Goal: Information Seeking & Learning: Learn about a topic

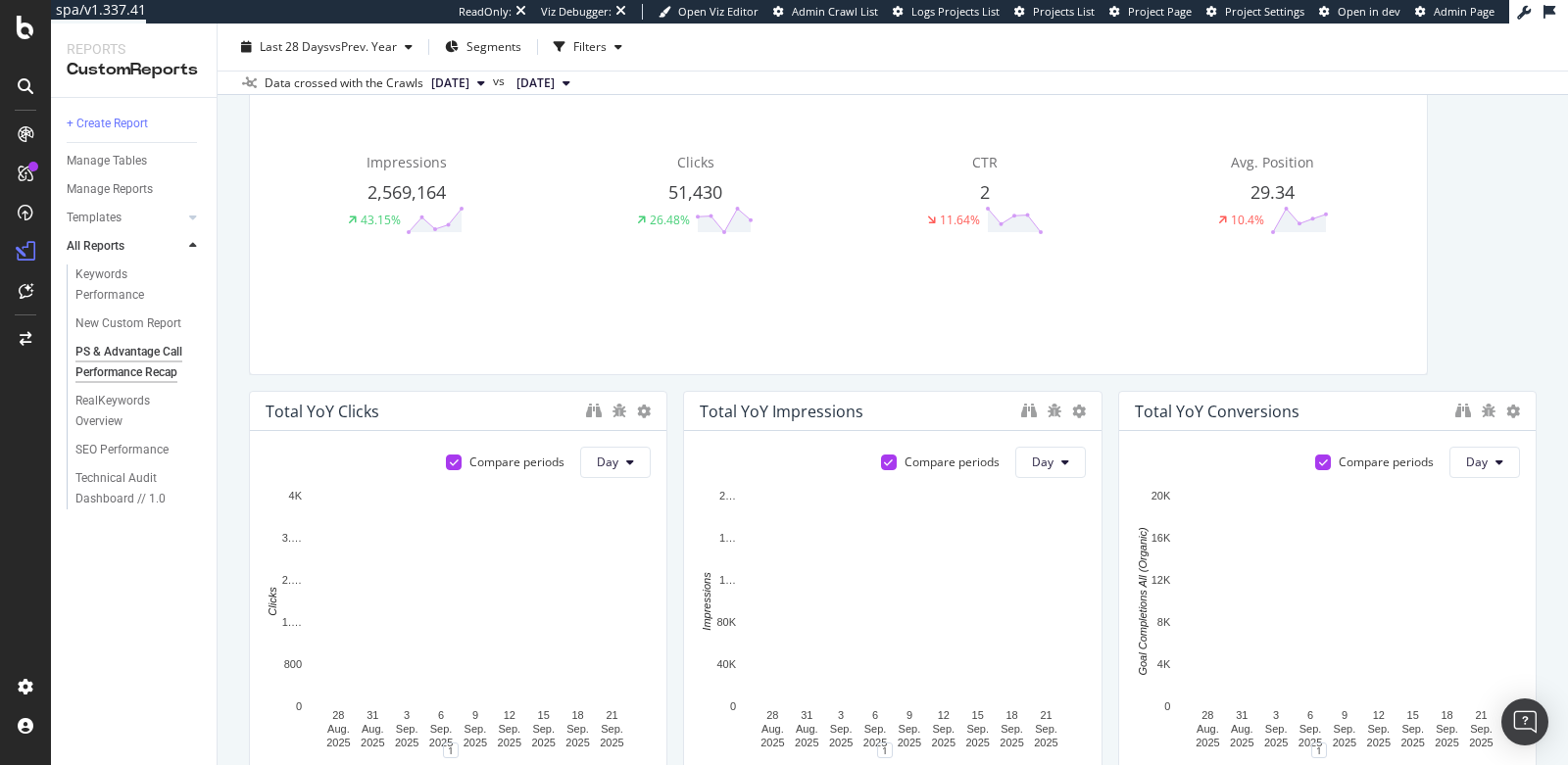
scroll to position [370, 0]
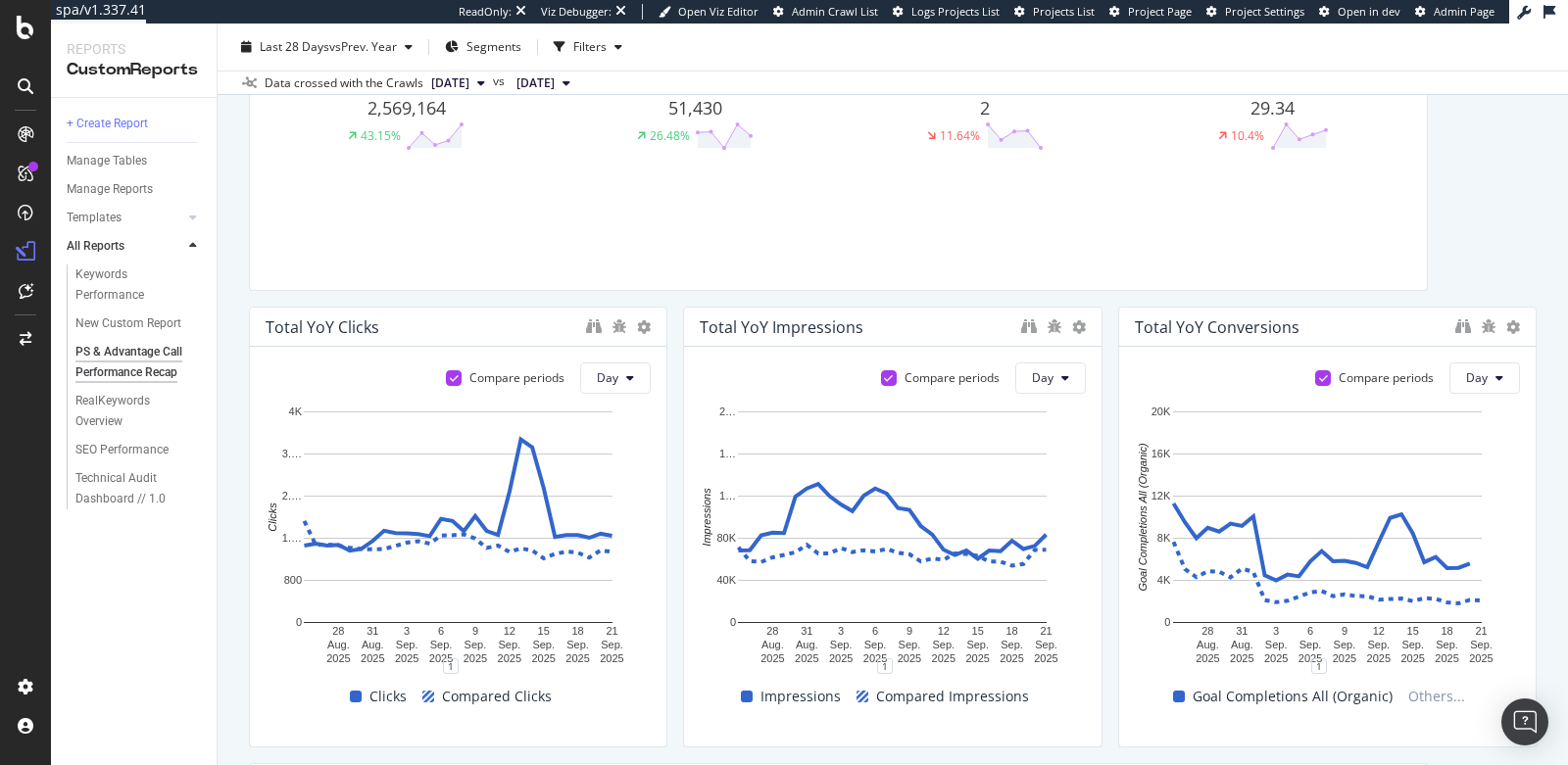
click at [1171, 365] on div "Compare periods Day" at bounding box center [1327, 379] width 385 height 31
click at [1512, 333] on div at bounding box center [1513, 327] width 14 height 20
click at [1517, 327] on div at bounding box center [1527, 527] width 20 height 441
click at [1511, 324] on icon at bounding box center [1513, 327] width 14 height 14
click at [1482, 335] on div "Delete" at bounding box center [1455, 325] width 99 height 29
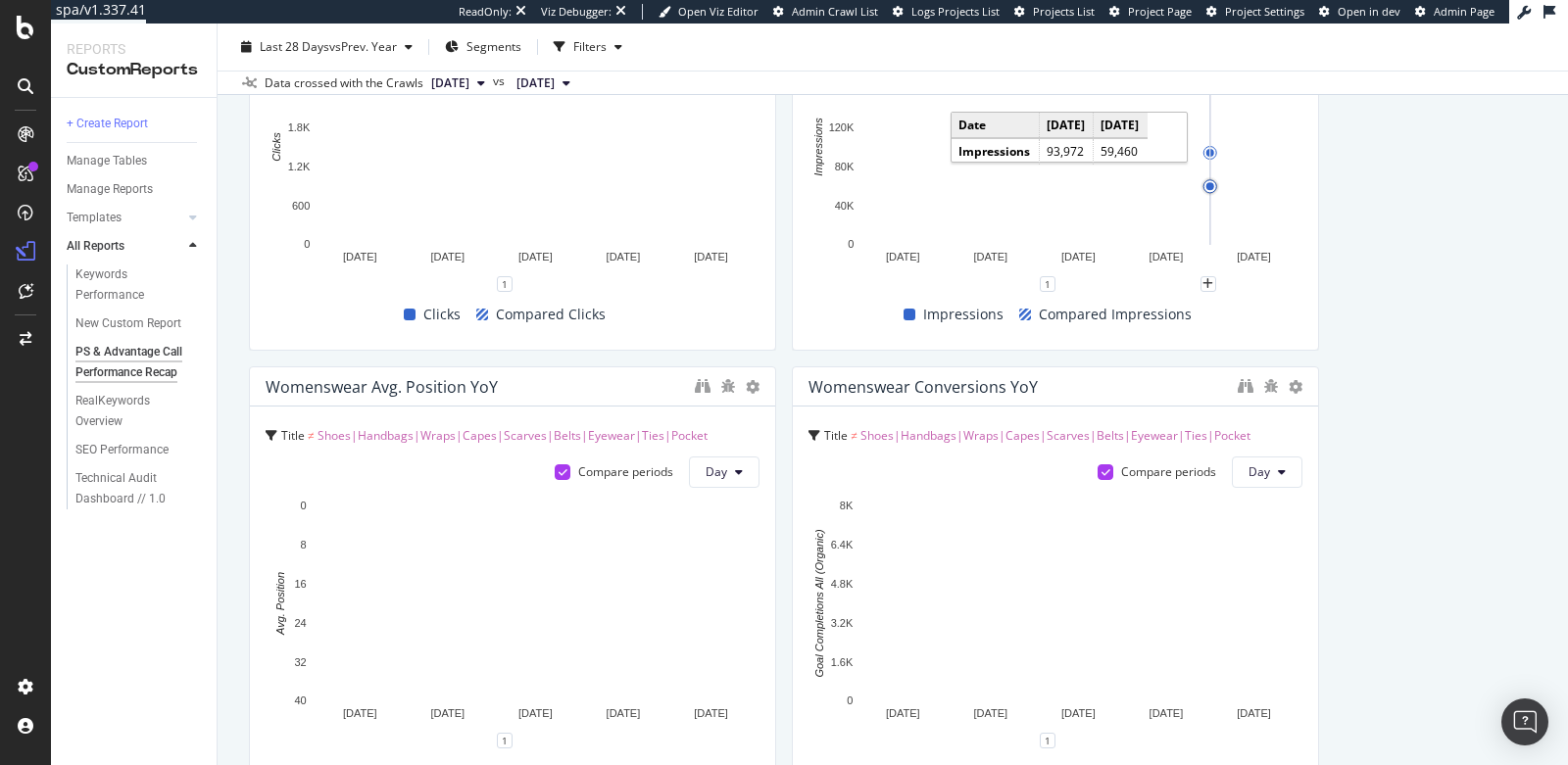
scroll to position [1730, 0]
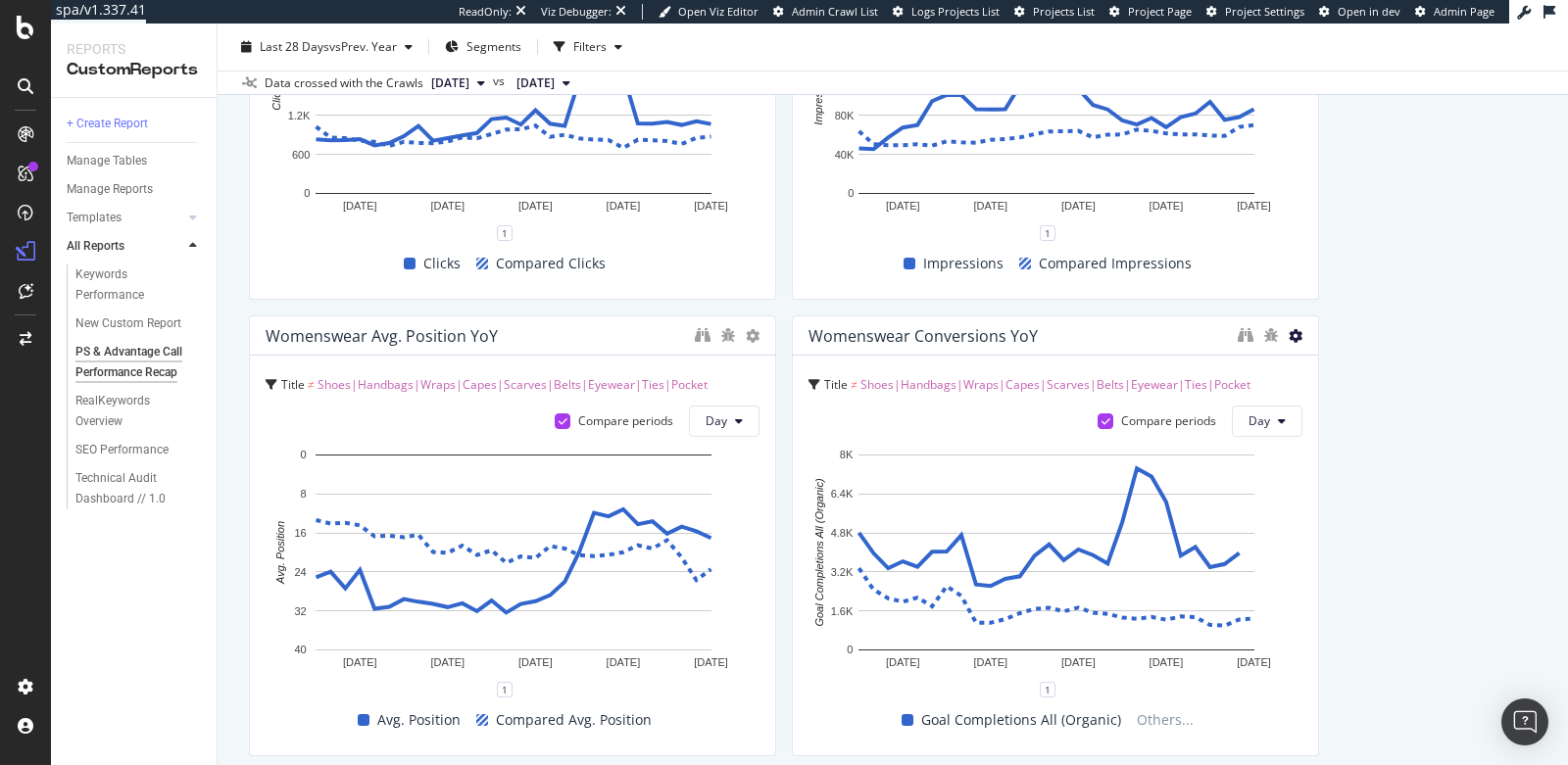
click at [1295, 335] on icon at bounding box center [1296, 336] width 14 height 14
click at [1315, 361] on icon at bounding box center [1317, 365] width 11 height 12
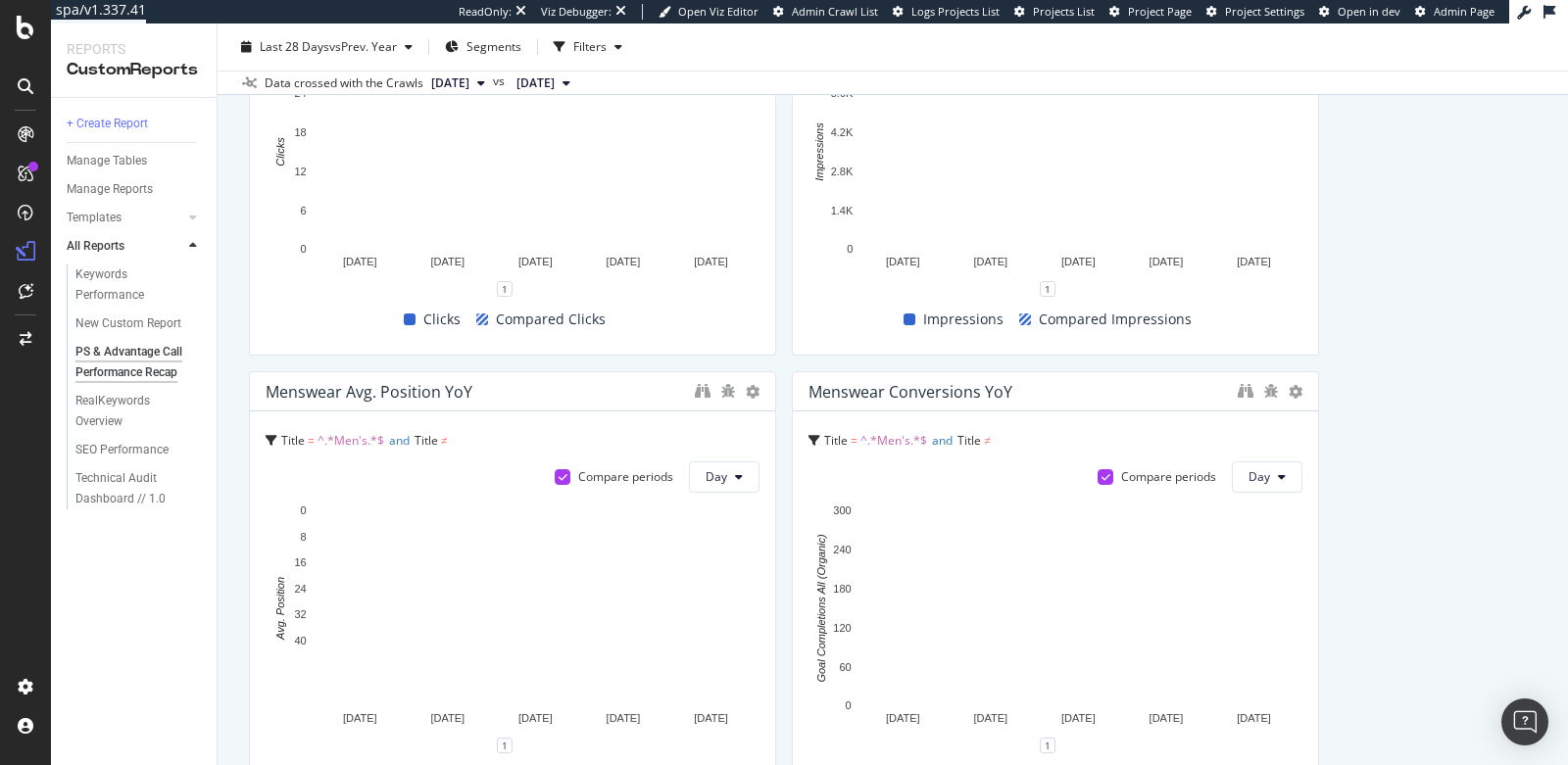
scroll to position [3115, 0]
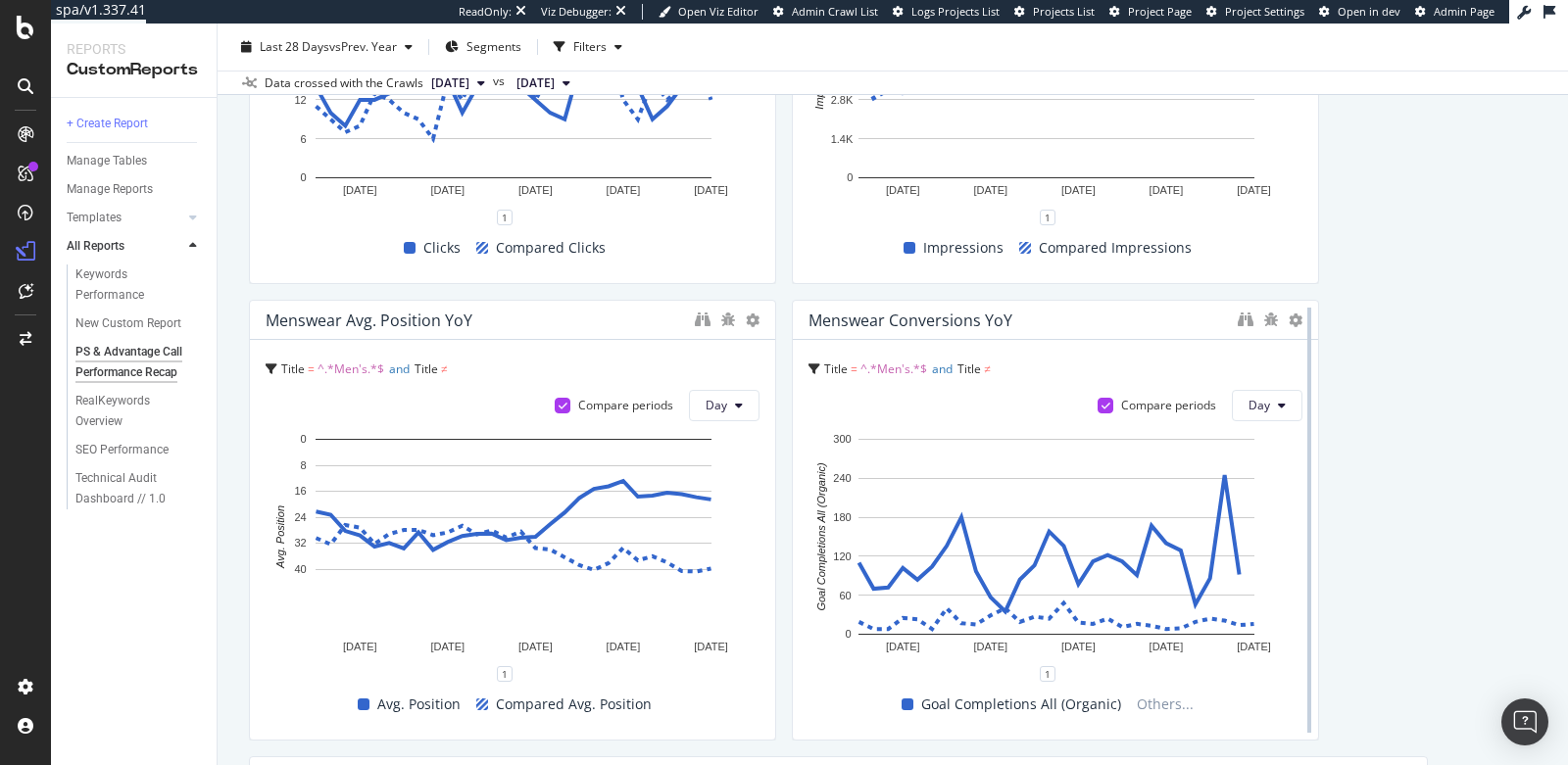
click at [1300, 324] on div at bounding box center [1309, 520] width 20 height 441
click at [1296, 317] on icon at bounding box center [1296, 321] width 14 height 14
click at [1344, 353] on span "Delete" at bounding box center [1356, 350] width 36 height 18
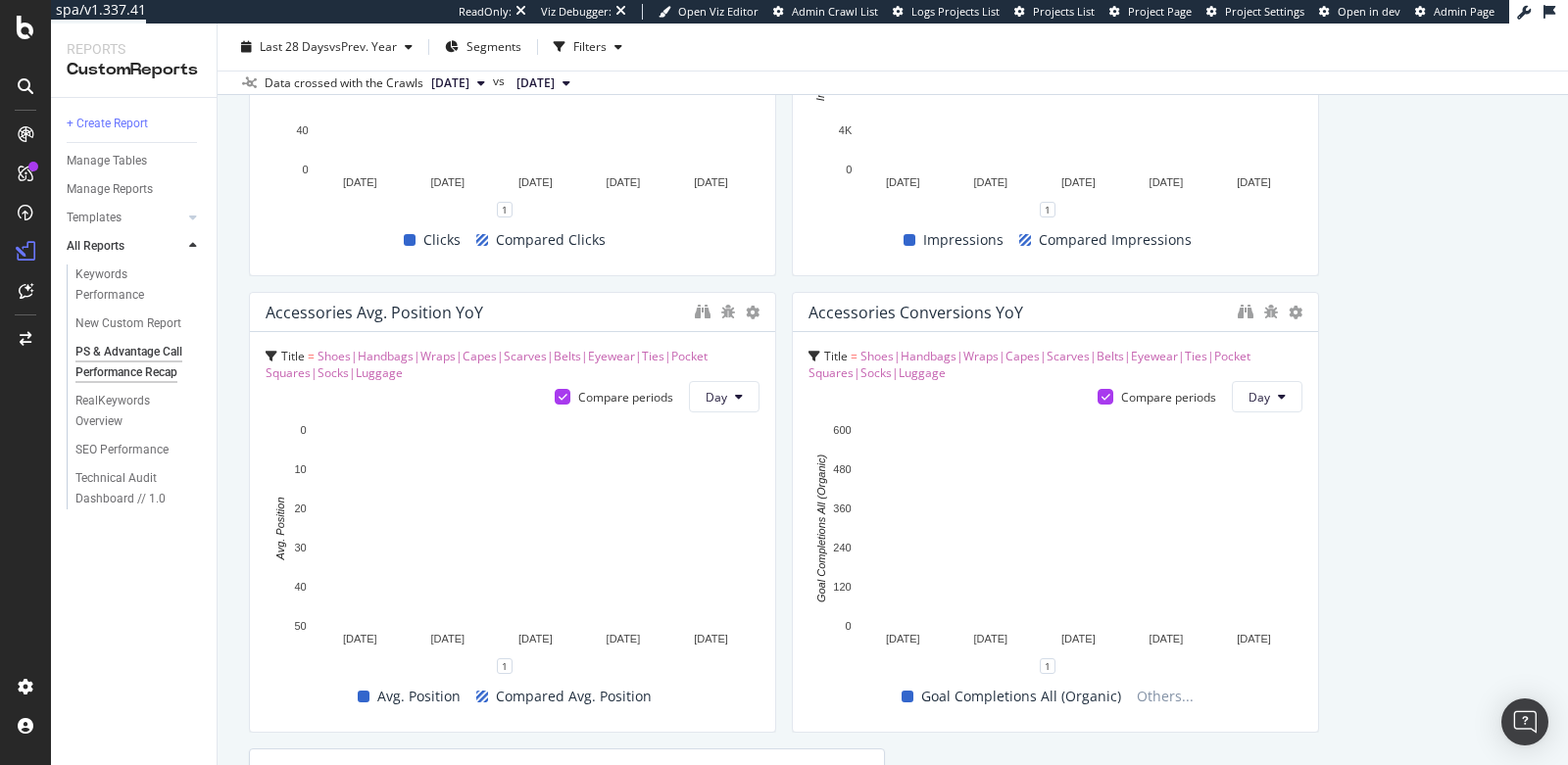
scroll to position [4520, 0]
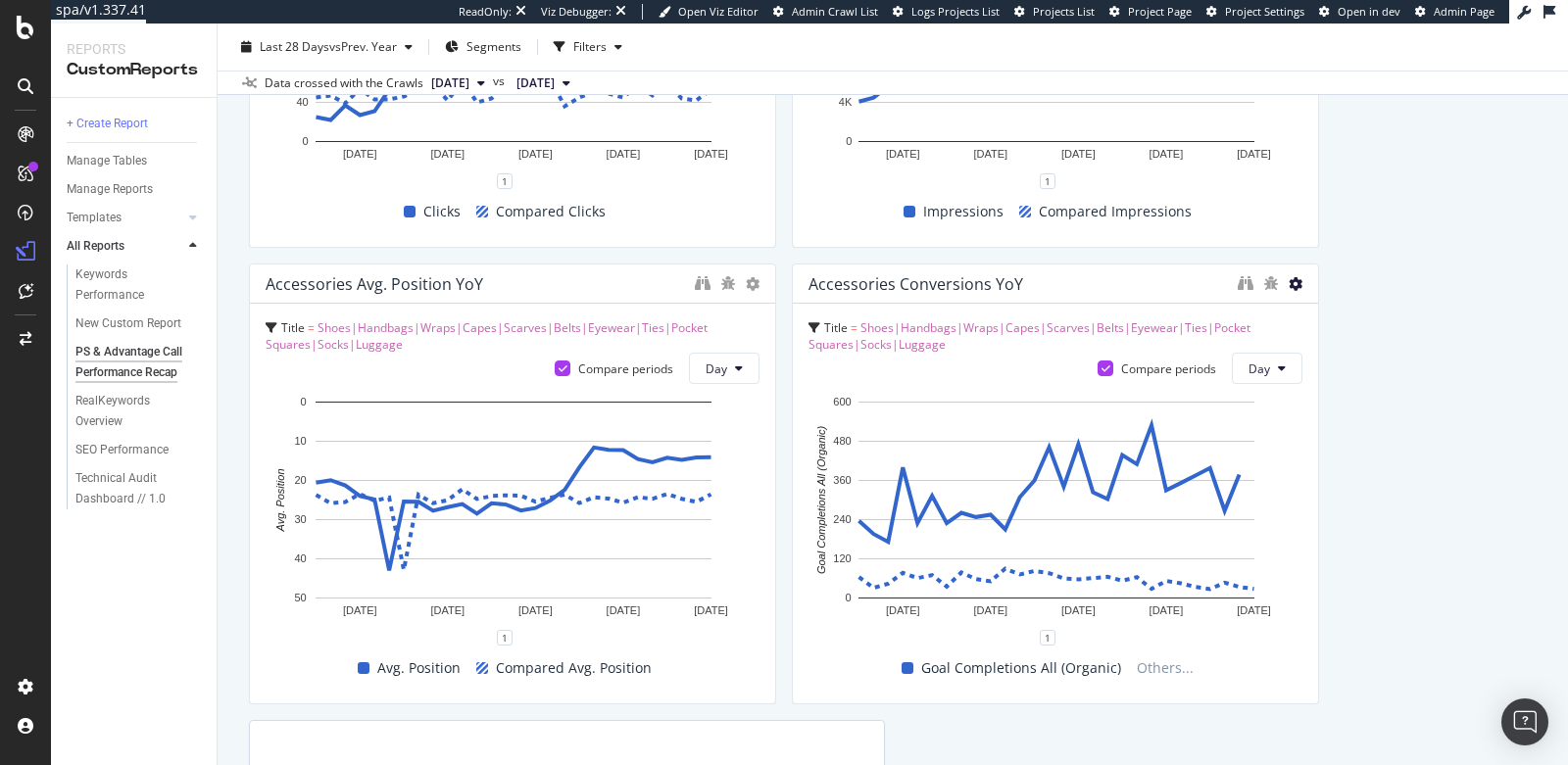
click at [1294, 284] on icon at bounding box center [1296, 284] width 14 height 14
click at [1317, 311] on icon at bounding box center [1317, 314] width 11 height 12
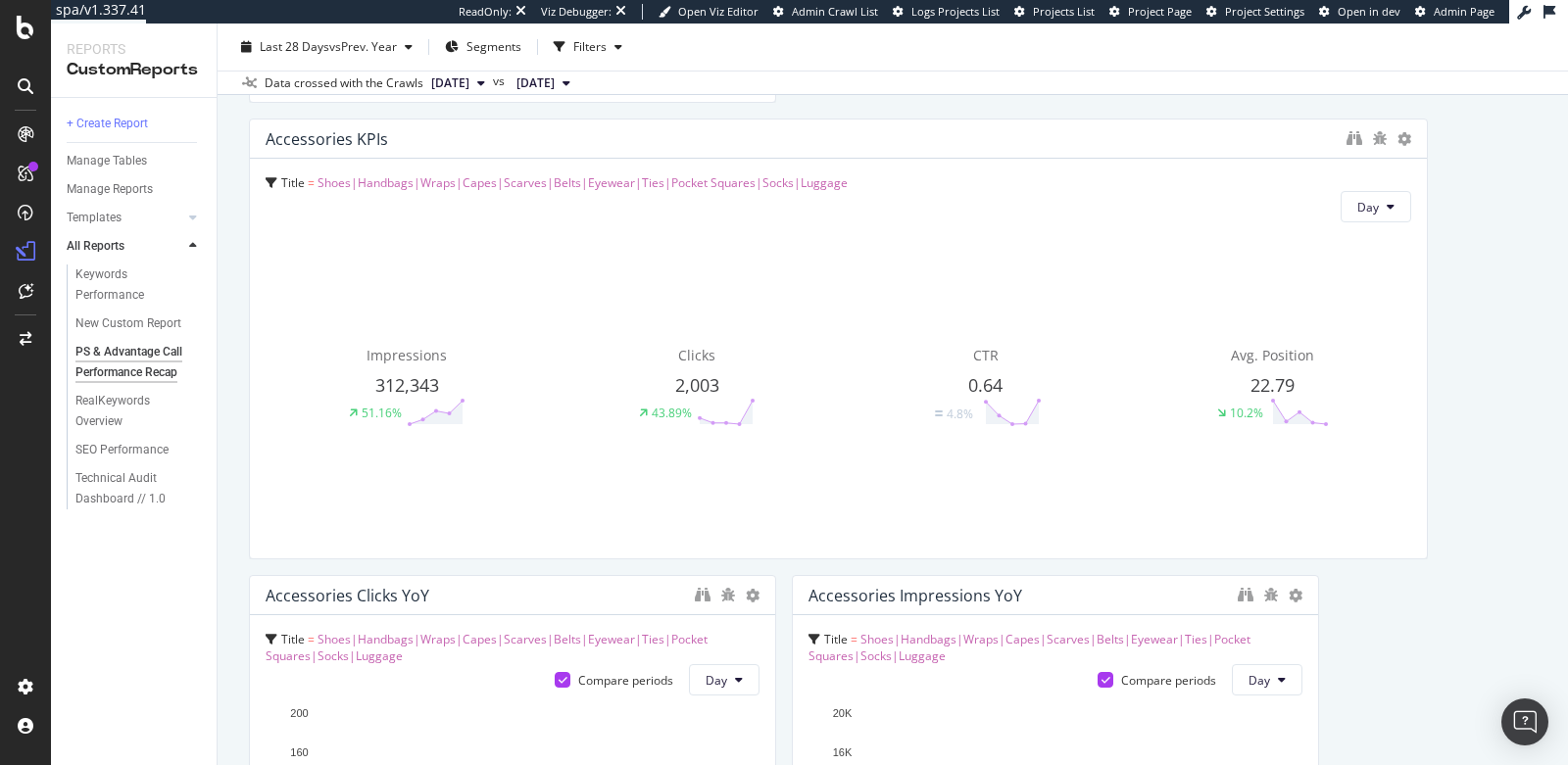
scroll to position [4559, 0]
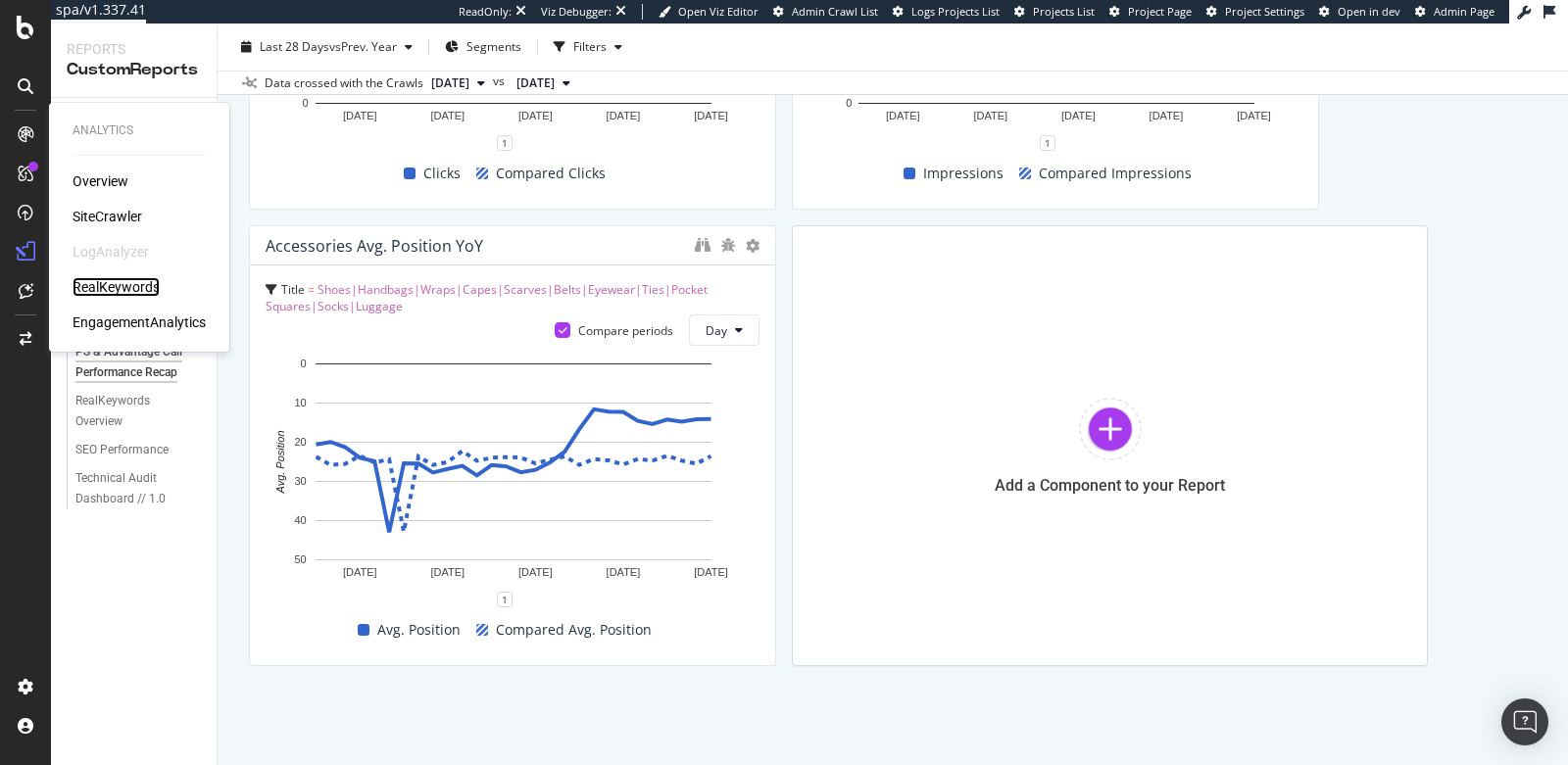
click at [113, 282] on div "RealKeywords" at bounding box center [116, 287] width 88 height 20
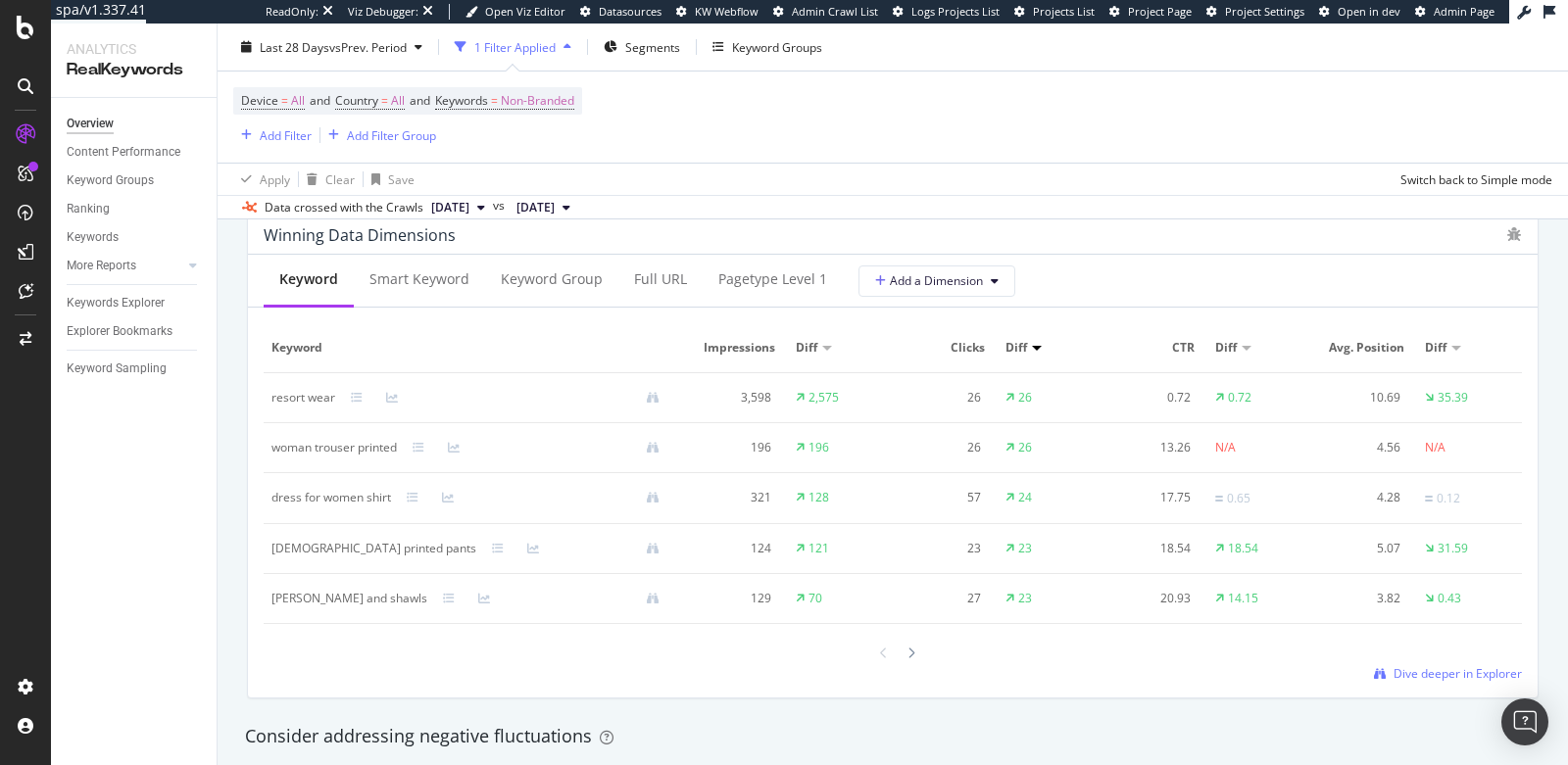
scroll to position [1738, 0]
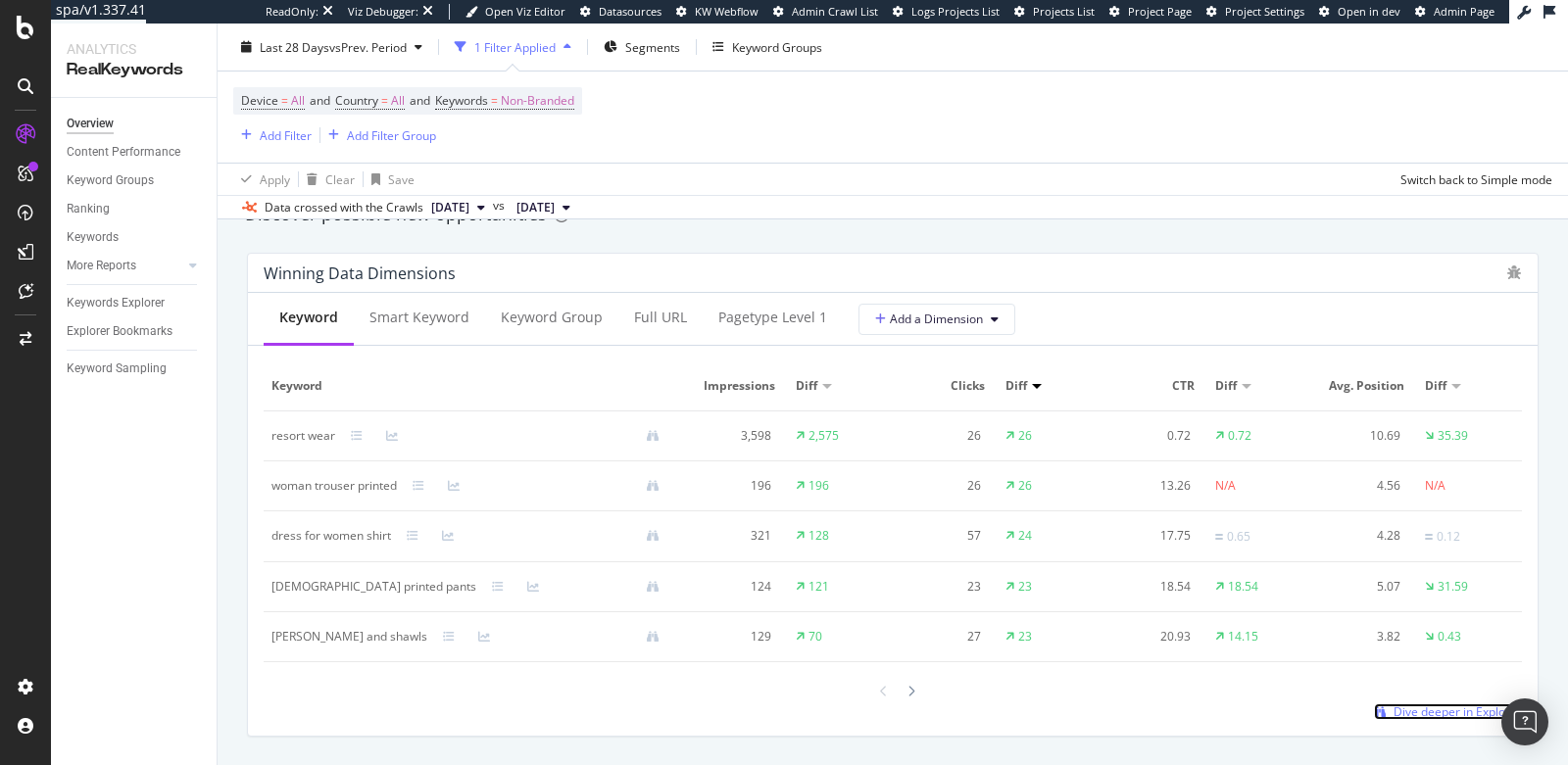
click at [1416, 703] on span "Dive deeper in Explorer" at bounding box center [1457, 711] width 128 height 17
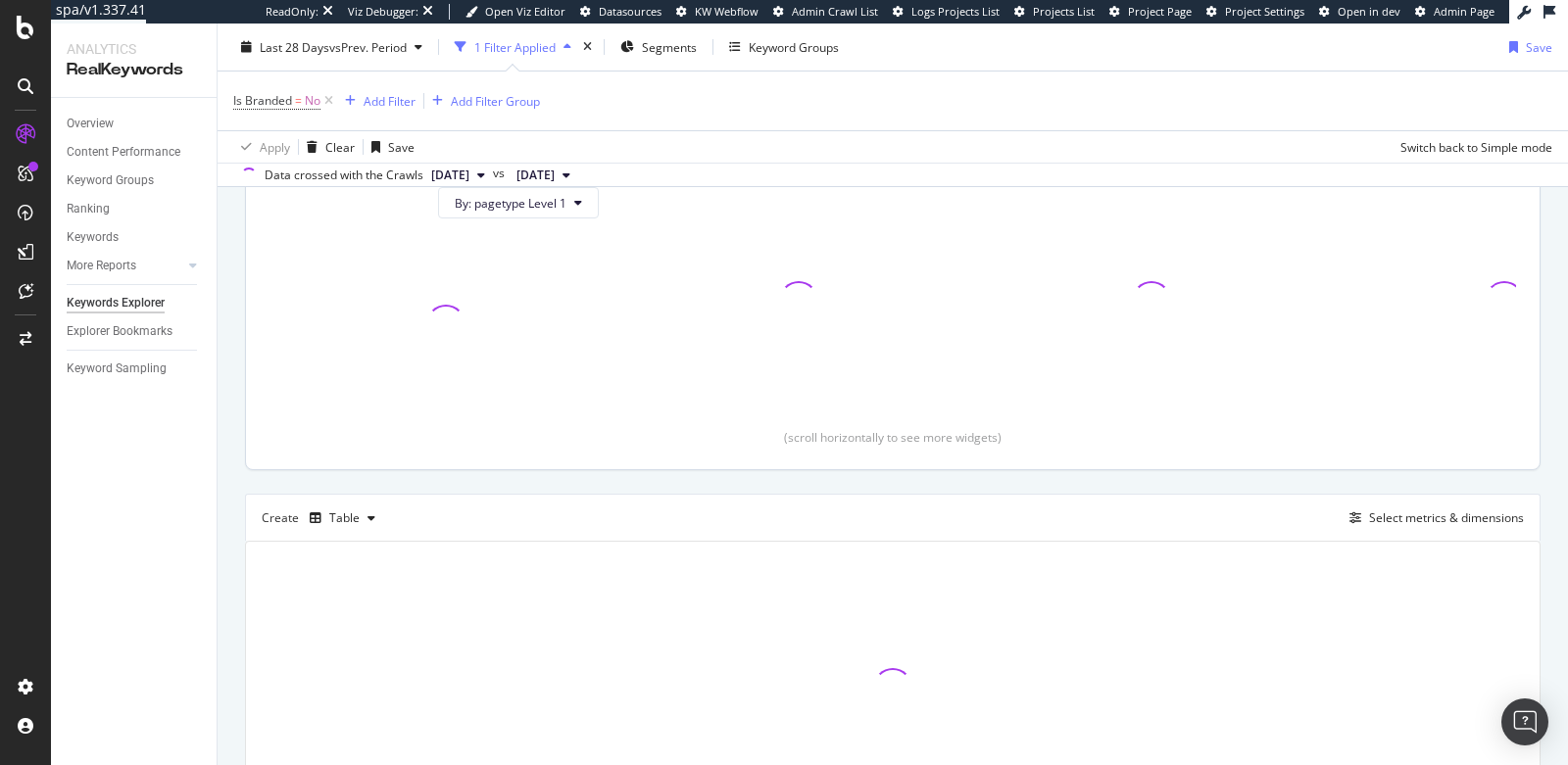
scroll to position [367, 0]
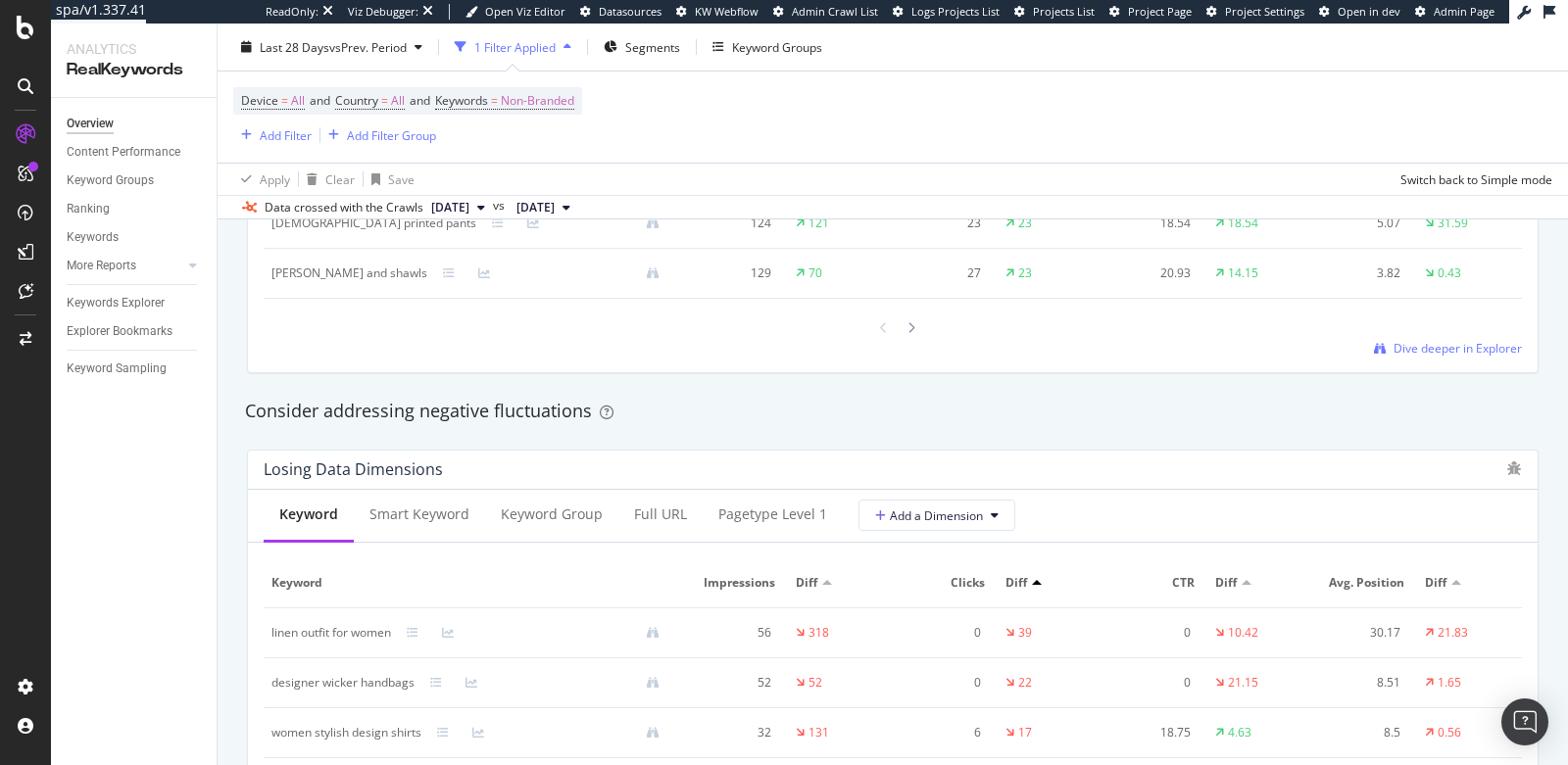
scroll to position [2104, 0]
click at [386, 529] on div "Smart Keyword" at bounding box center [419, 513] width 131 height 54
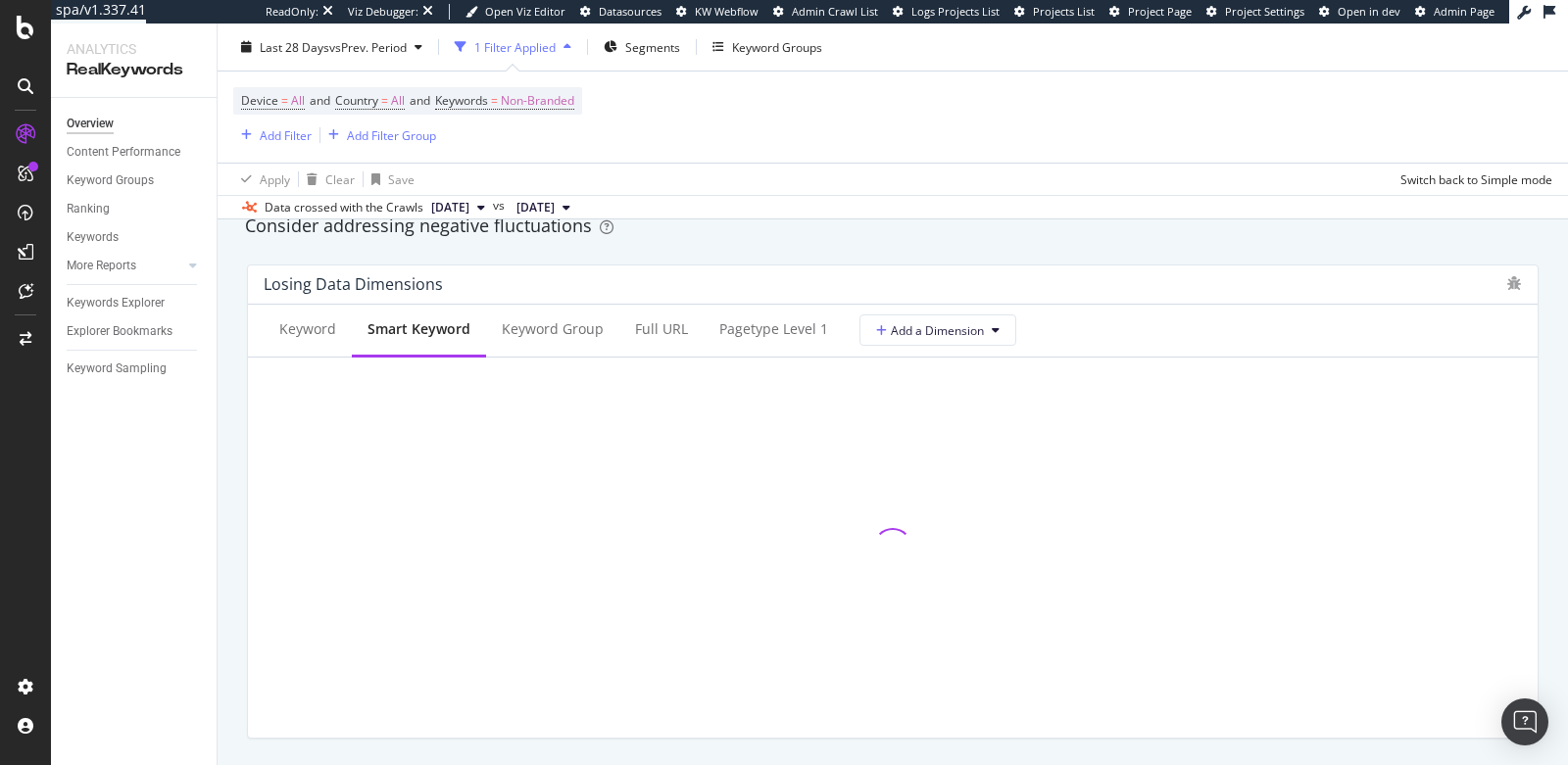
scroll to position [2279, 0]
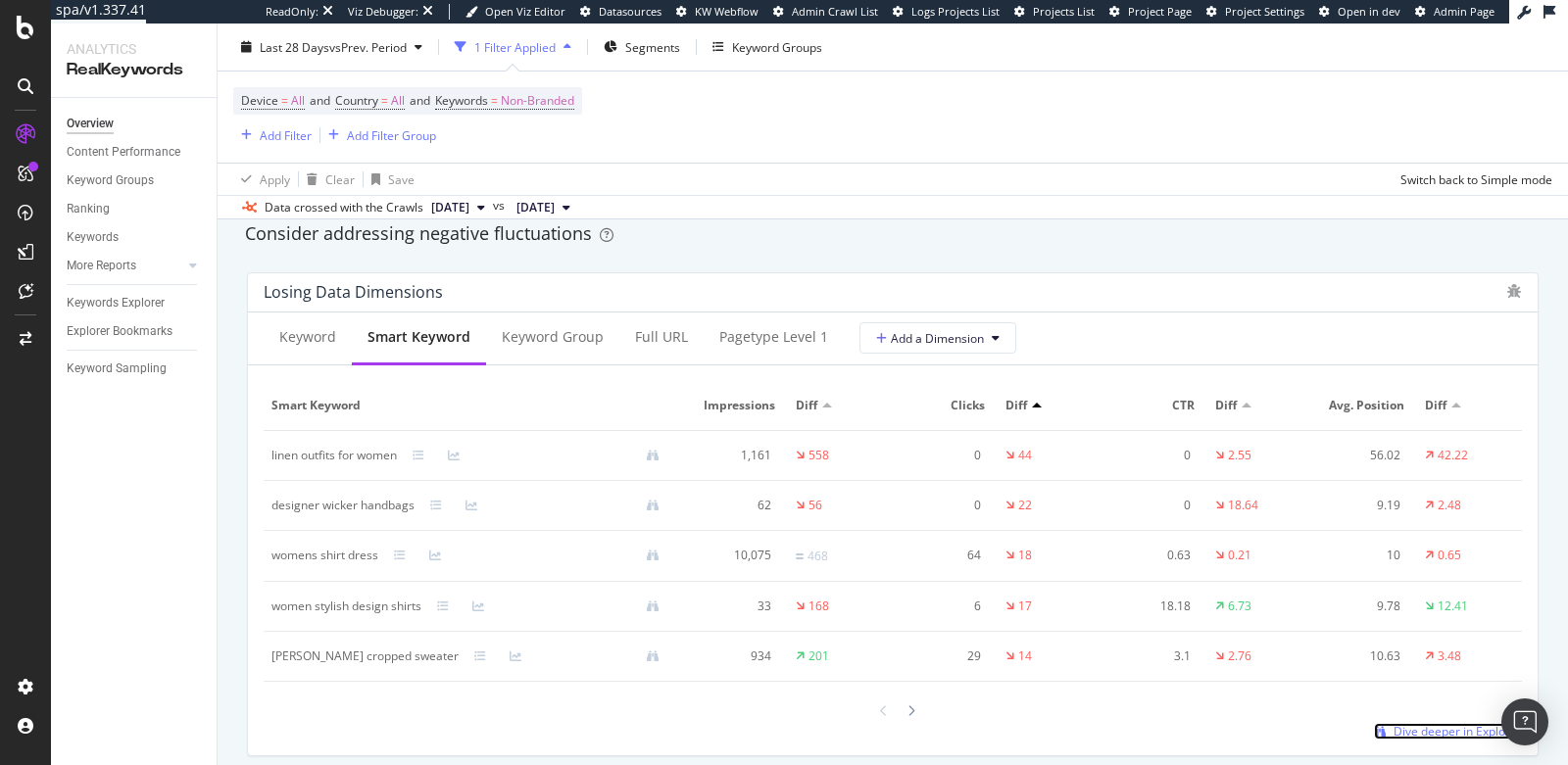
click at [1417, 723] on span "Dive deeper in Explorer" at bounding box center [1457, 731] width 128 height 17
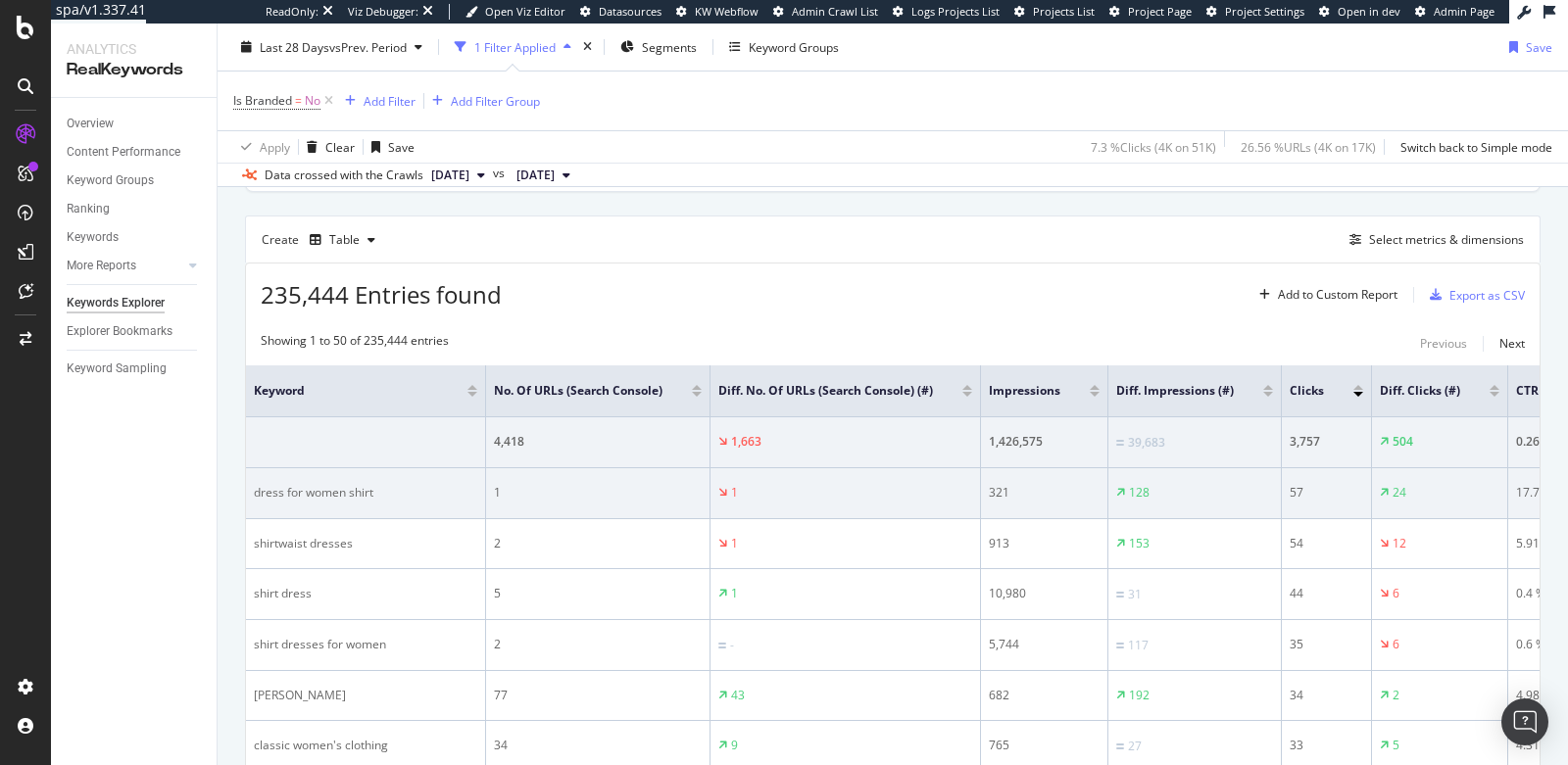
scroll to position [433, 0]
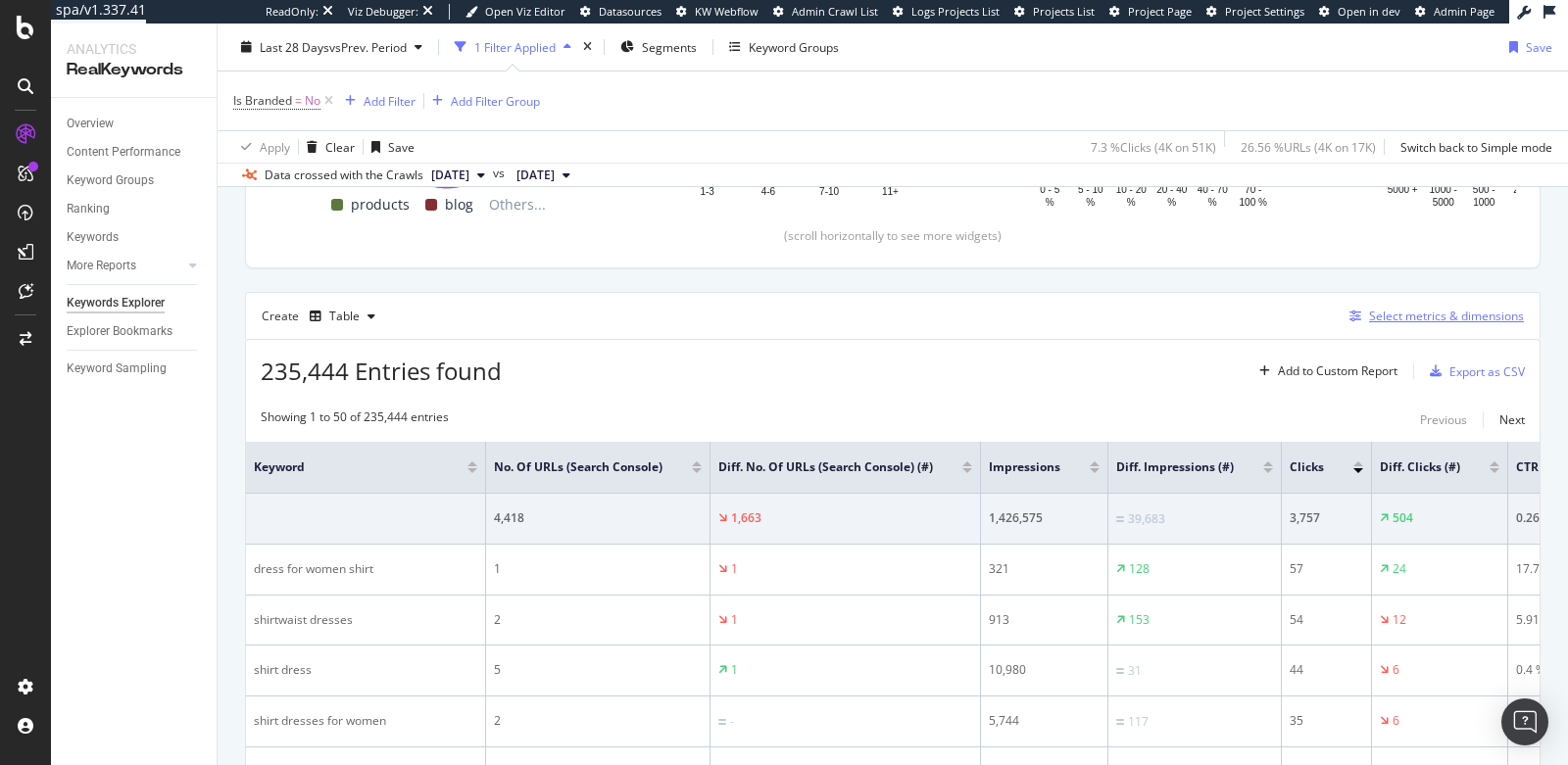
click at [1401, 308] on div "Select metrics & dimensions" at bounding box center [1446, 316] width 154 height 17
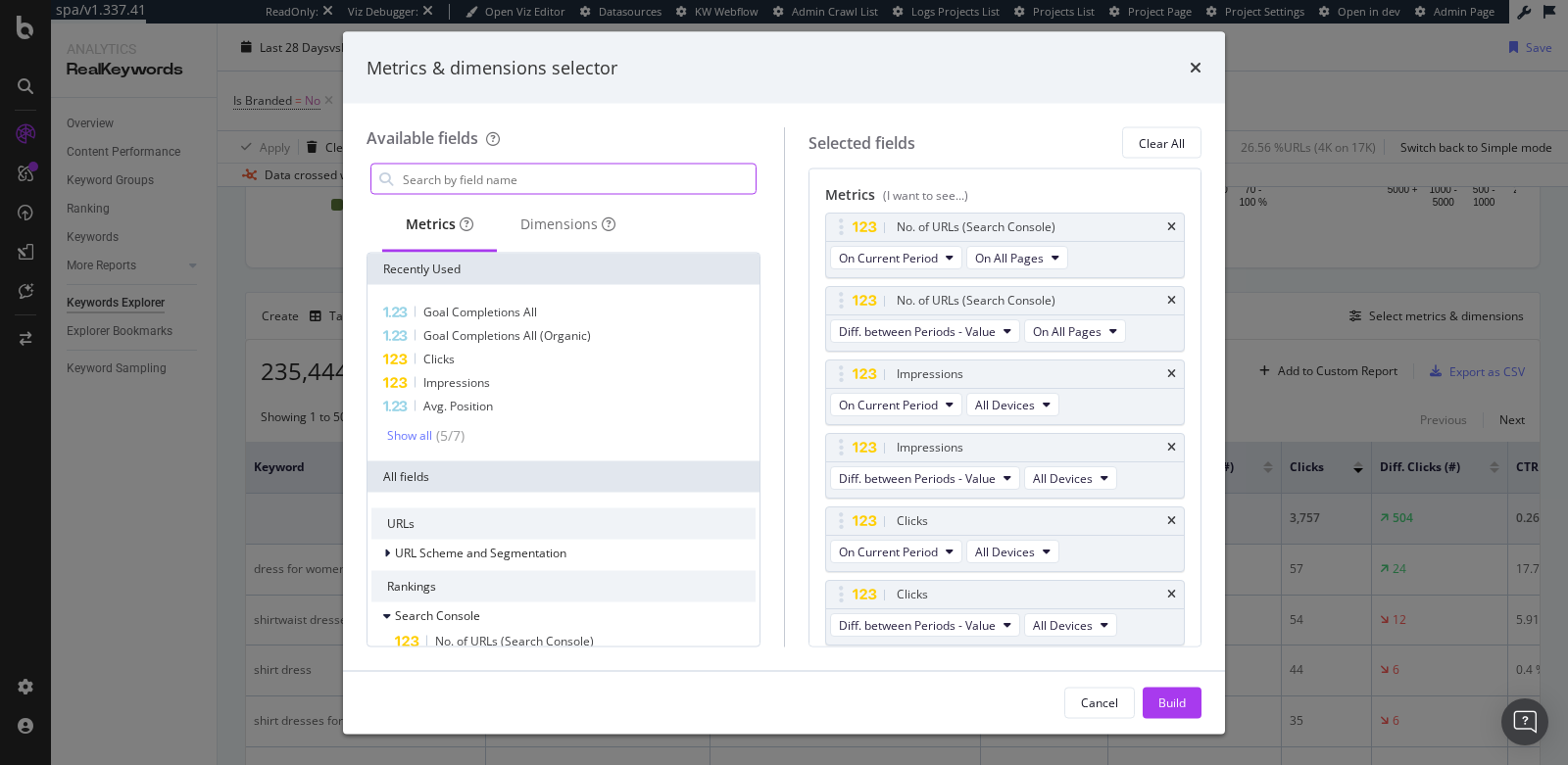
click at [608, 181] on input "modal" at bounding box center [577, 179] width 355 height 29
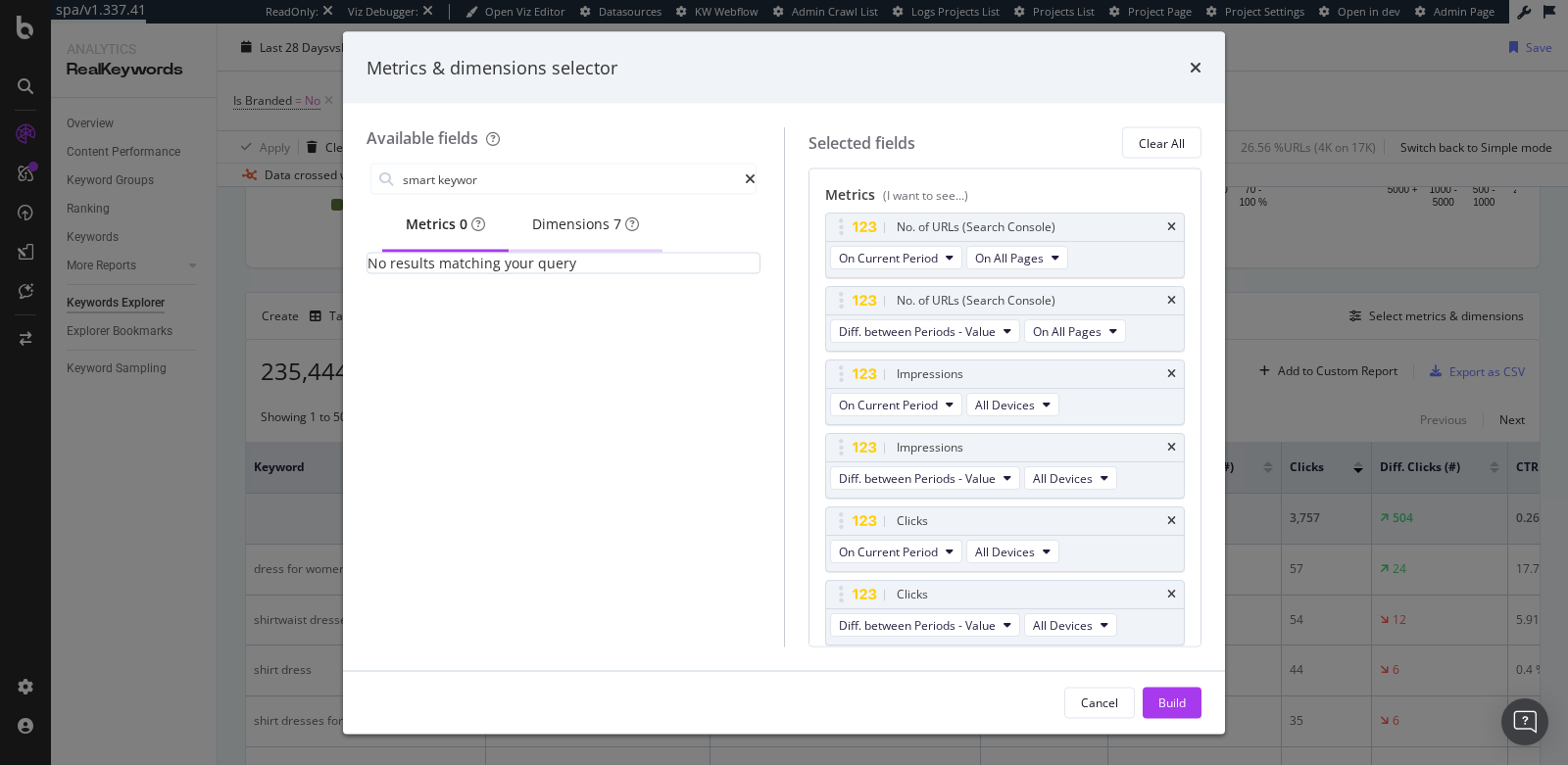
type input "smart keywor"
click at [579, 233] on div "Dimensions 7" at bounding box center [585, 224] width 107 height 20
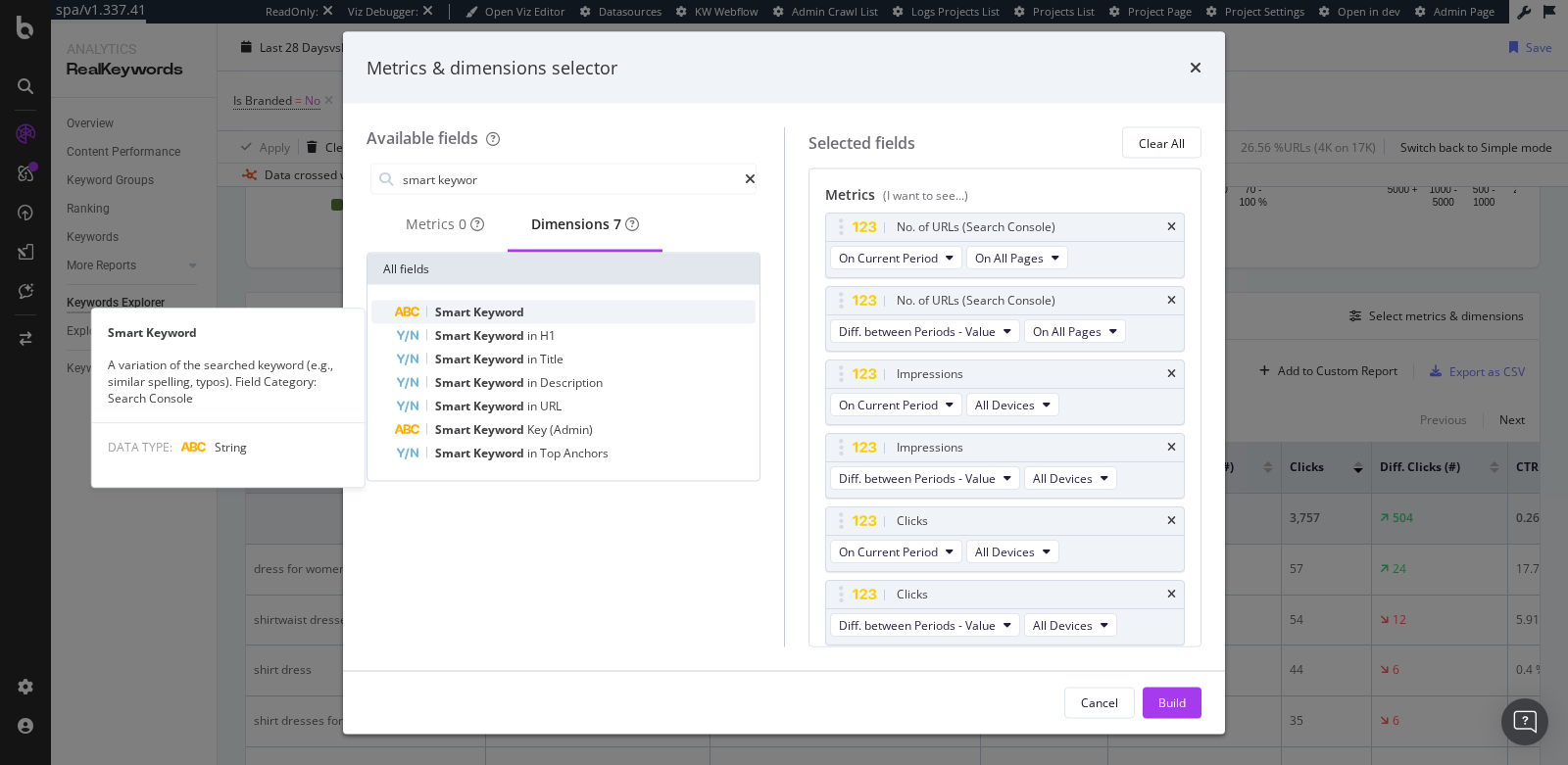
click at [524, 318] on span "Keyword" at bounding box center [499, 312] width 51 height 17
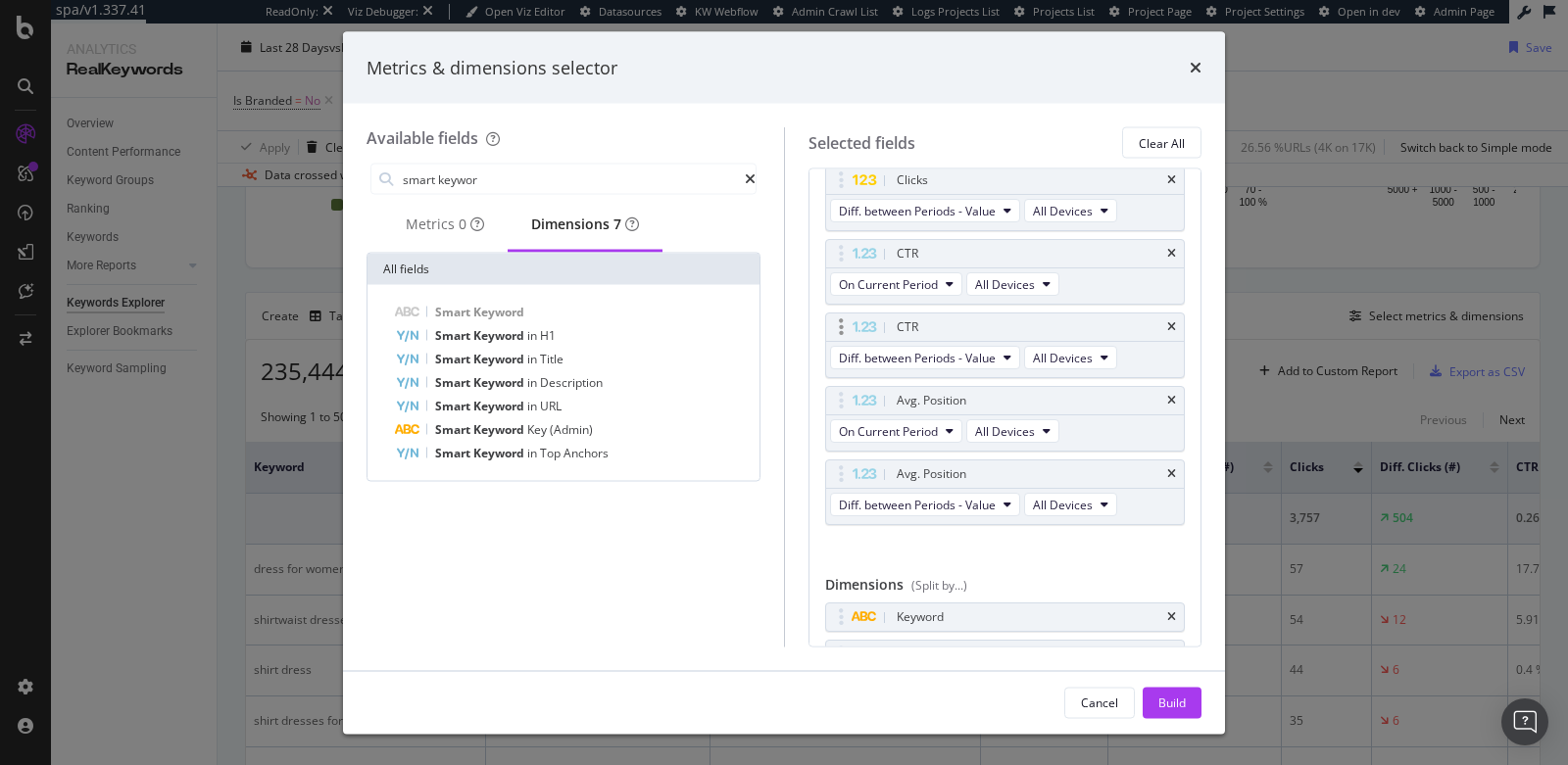
scroll to position [424, 0]
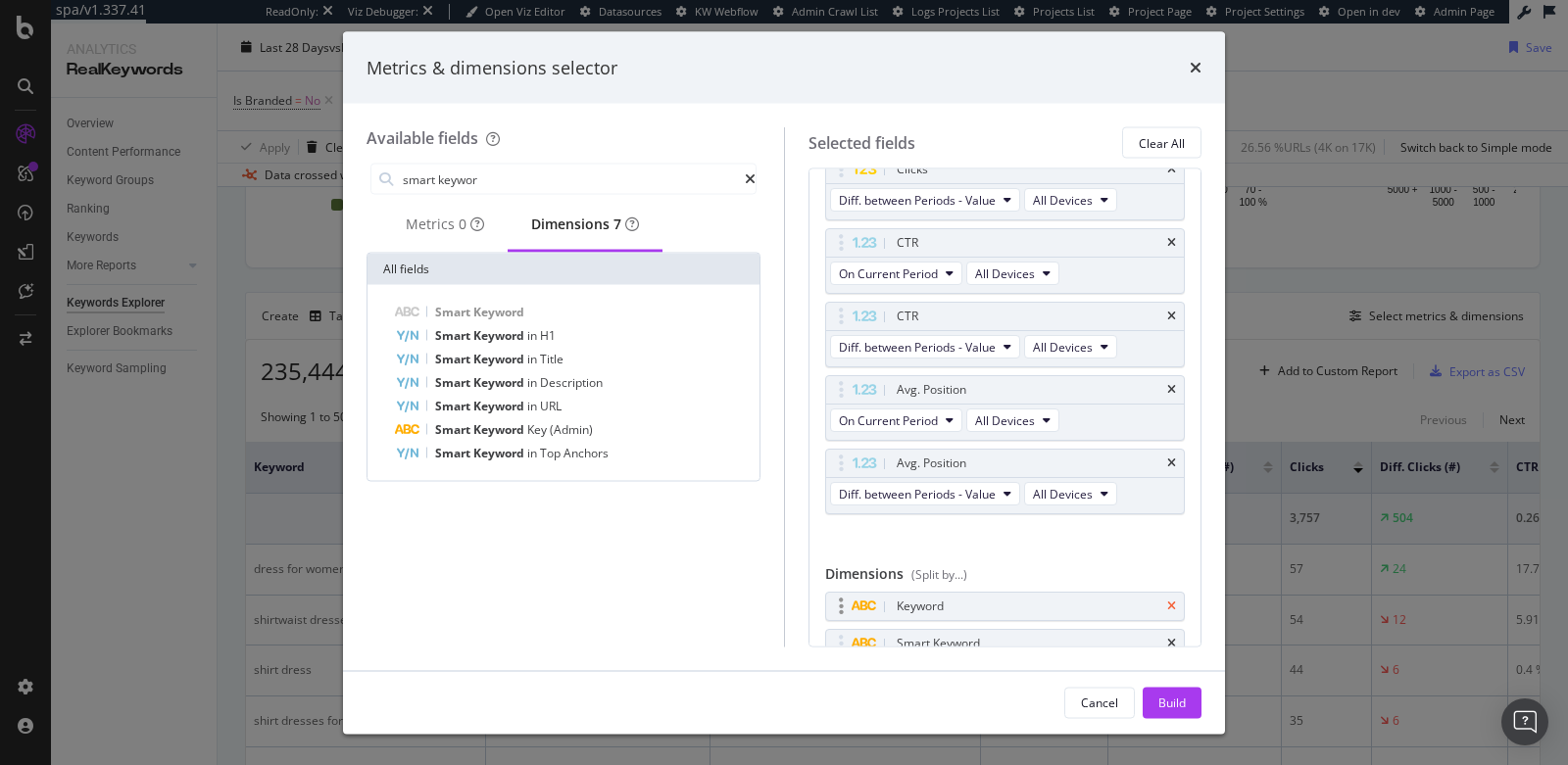
click at [1170, 602] on icon "times" at bounding box center [1171, 608] width 9 height 12
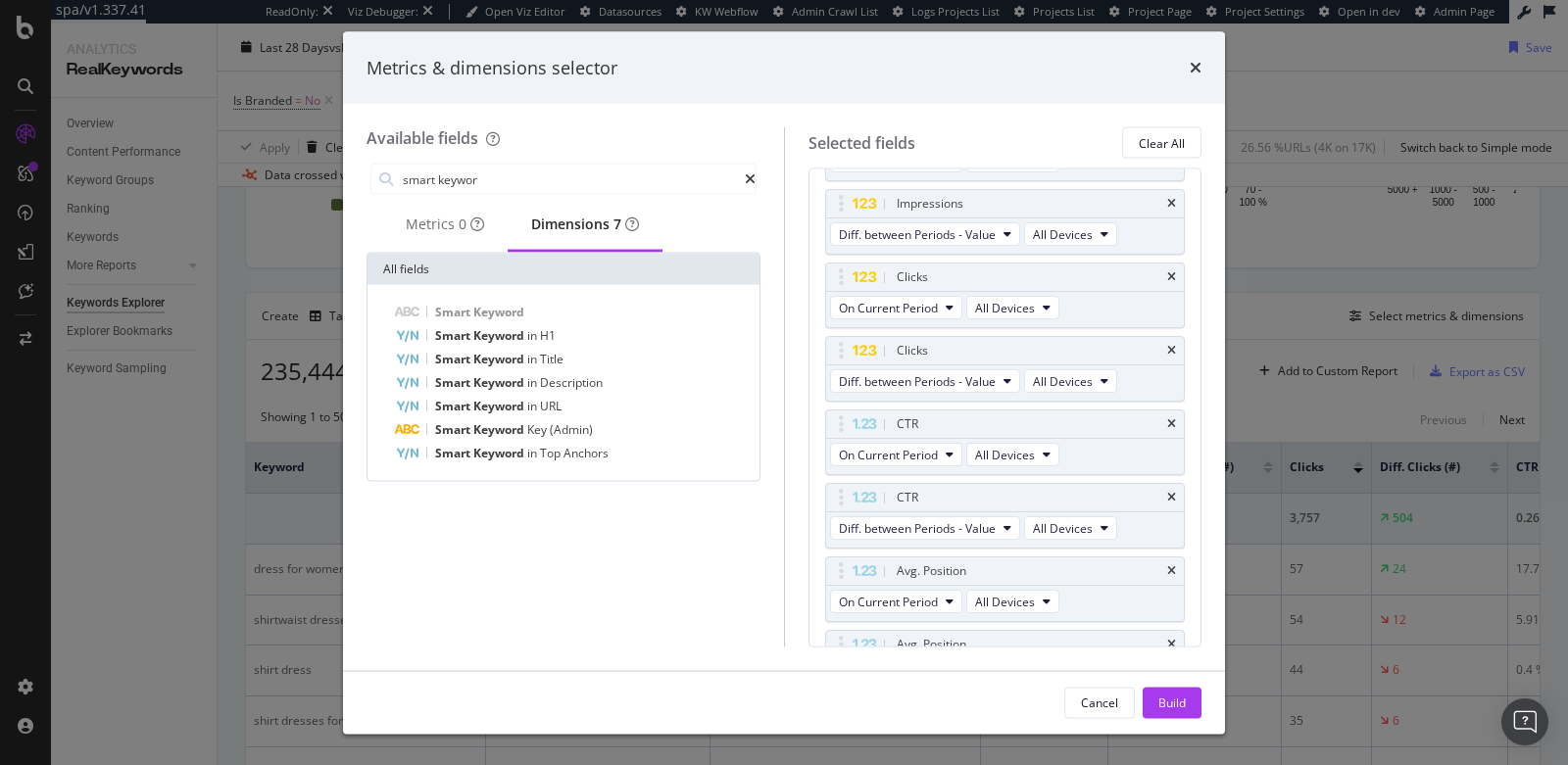
scroll to position [0, 0]
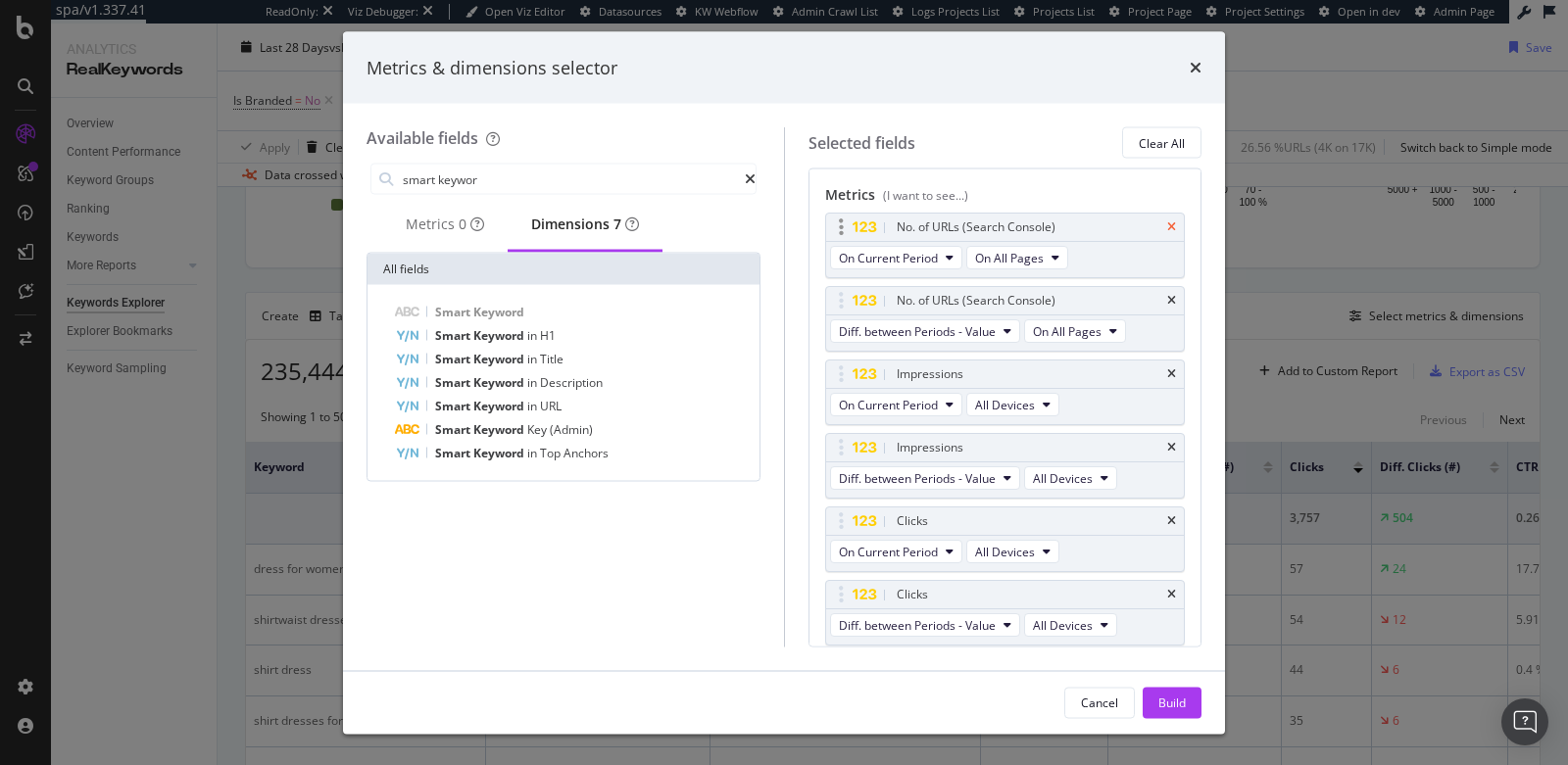
click at [1170, 223] on icon "times" at bounding box center [1171, 227] width 9 height 12
click at [1171, 698] on div "Build" at bounding box center [1172, 701] width 28 height 17
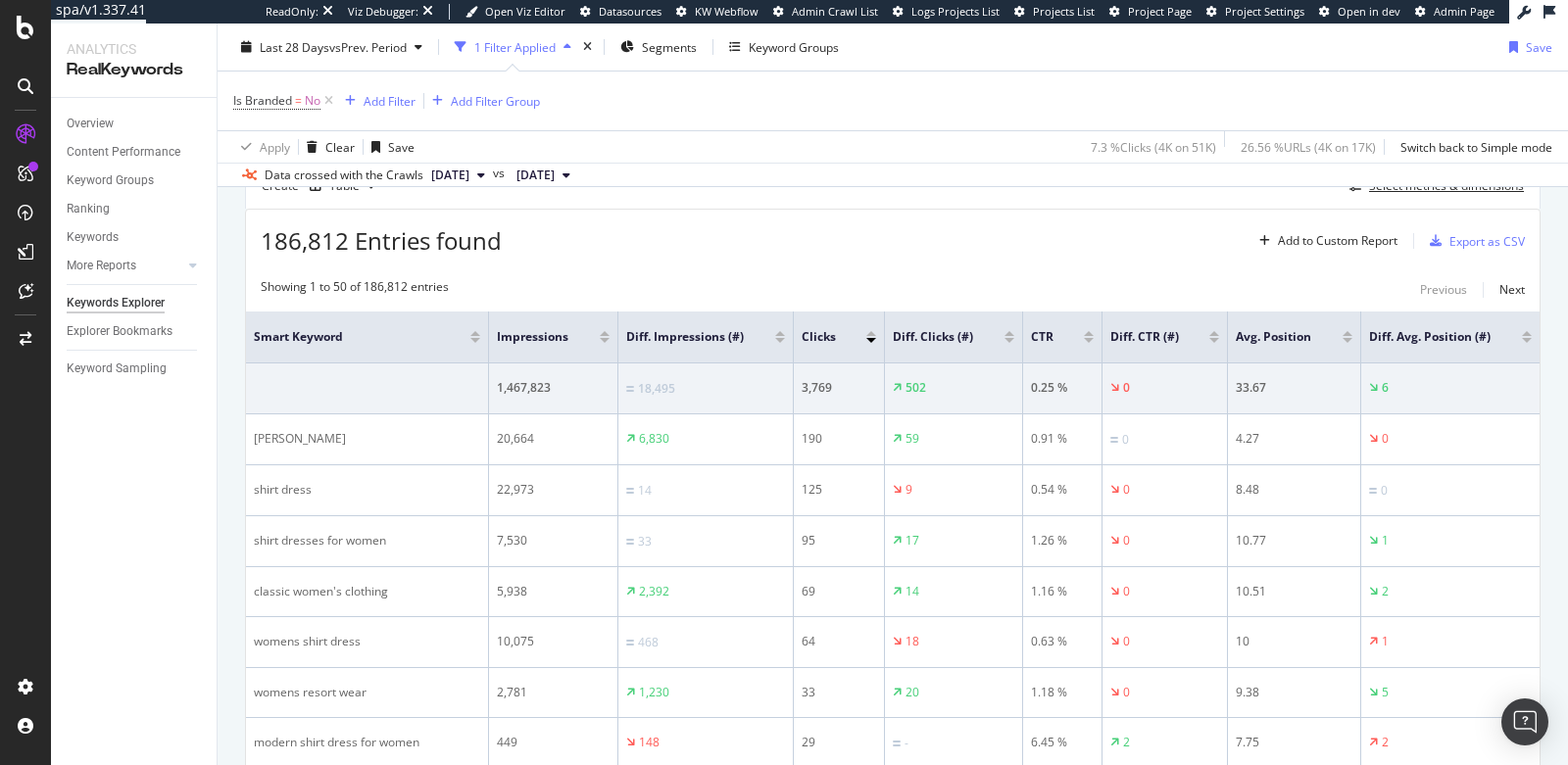
scroll to position [568, 0]
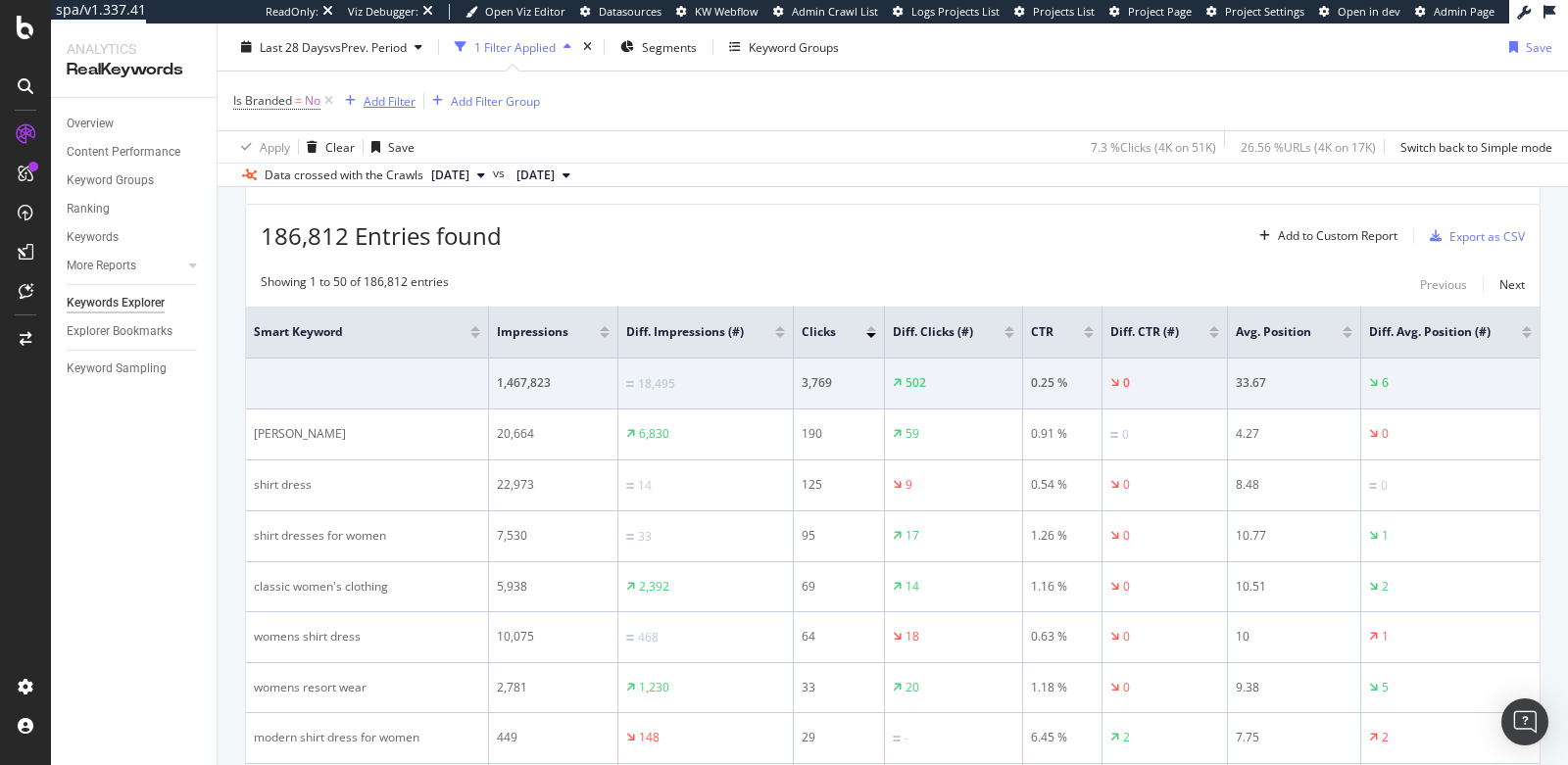
click at [393, 97] on div "Add Filter" at bounding box center [390, 100] width 52 height 17
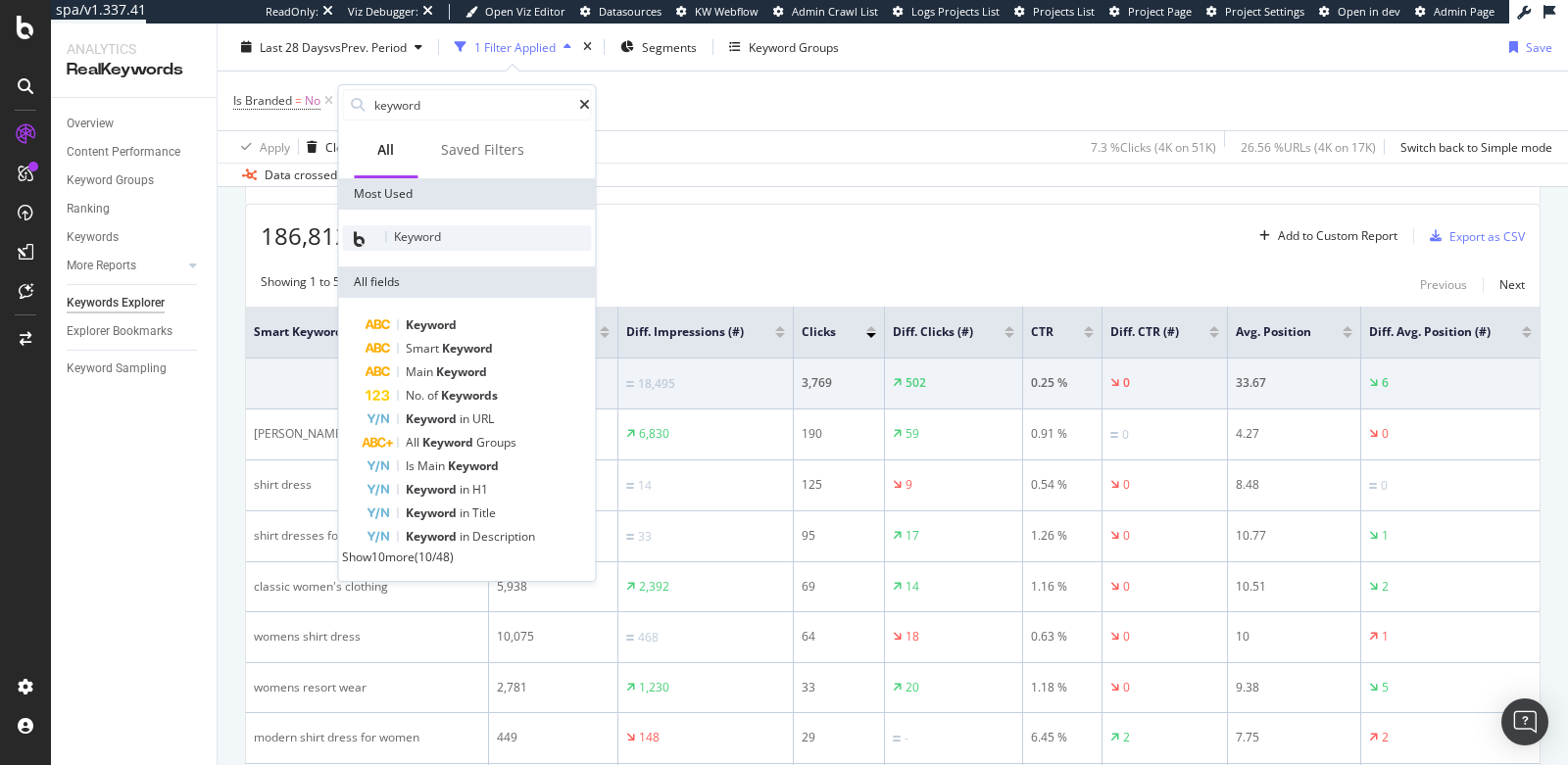
type input "keyword"
click at [444, 235] on div "Keyword" at bounding box center [466, 238] width 249 height 26
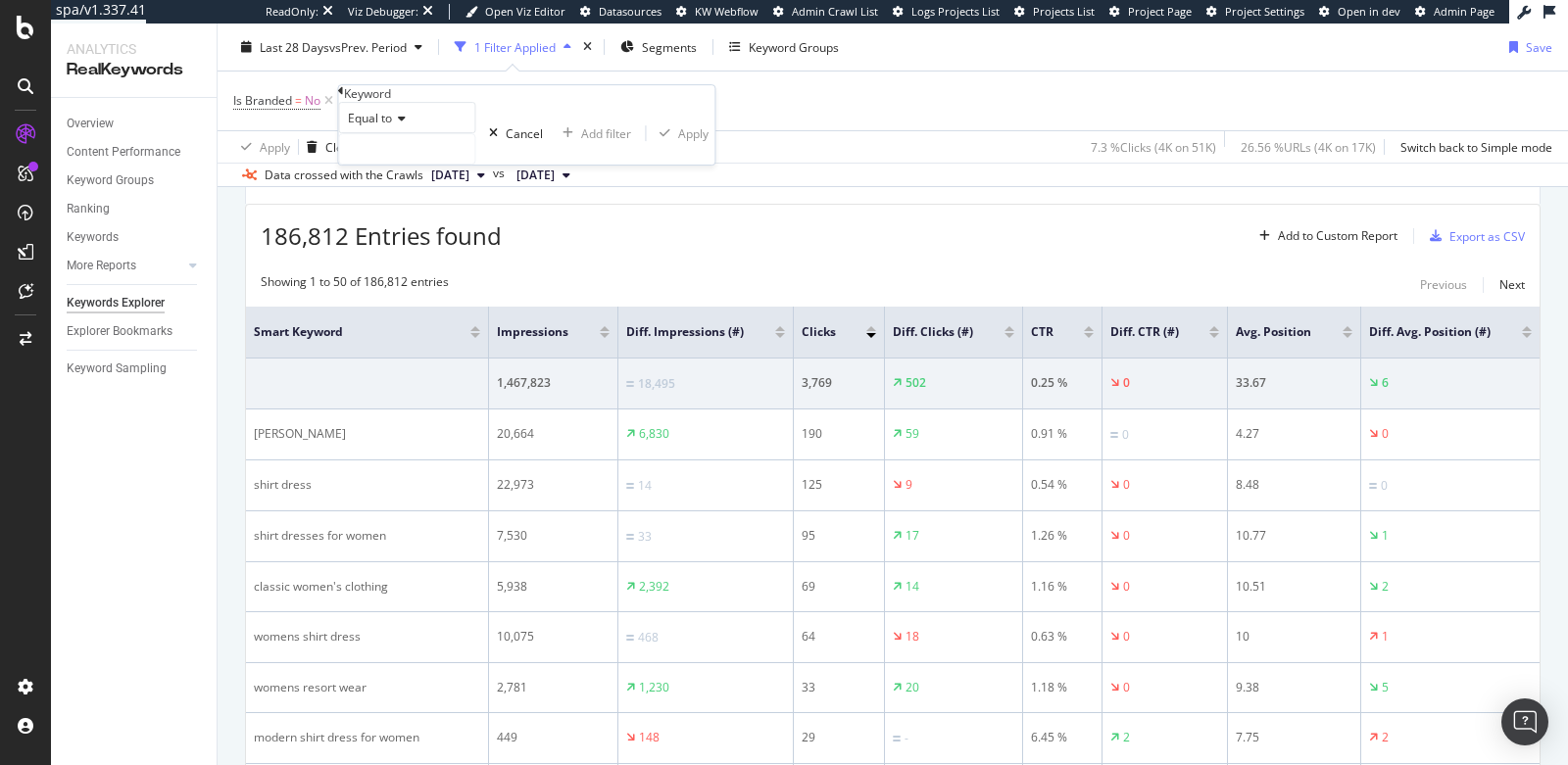
click at [390, 133] on div "Equal to" at bounding box center [406, 118] width 137 height 31
click at [392, 276] on span "Contains" at bounding box center [368, 267] width 48 height 17
click at [397, 163] on input "text" at bounding box center [406, 148] width 135 height 29
type input "claugh"
click at [689, 142] on div "Apply" at bounding box center [703, 134] width 30 height 17
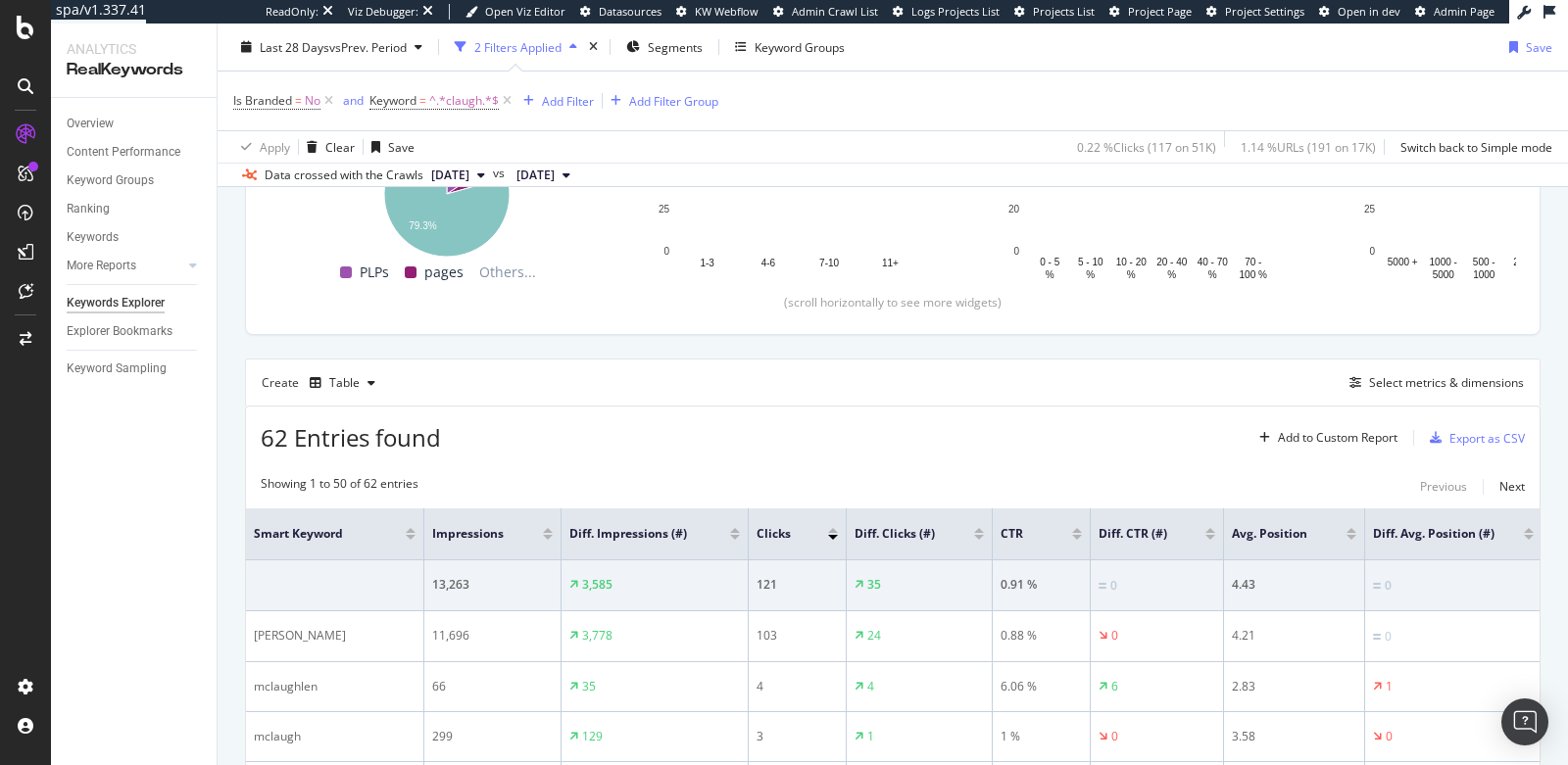
scroll to position [568, 0]
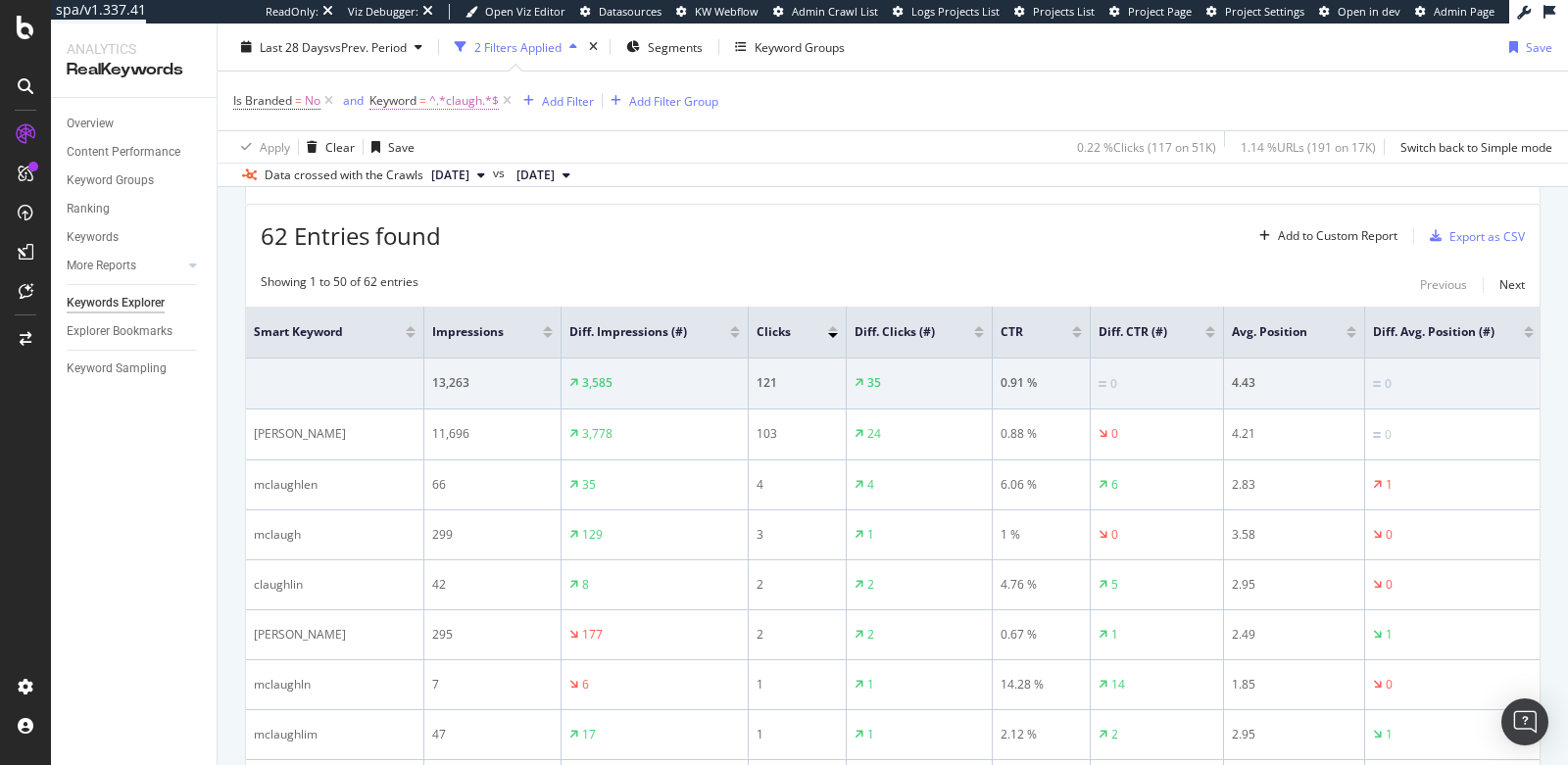
click at [429, 105] on span "Keyword = ^.*claugh.*$" at bounding box center [434, 101] width 129 height 18
click at [410, 123] on span "Contains" at bounding box center [404, 114] width 48 height 17
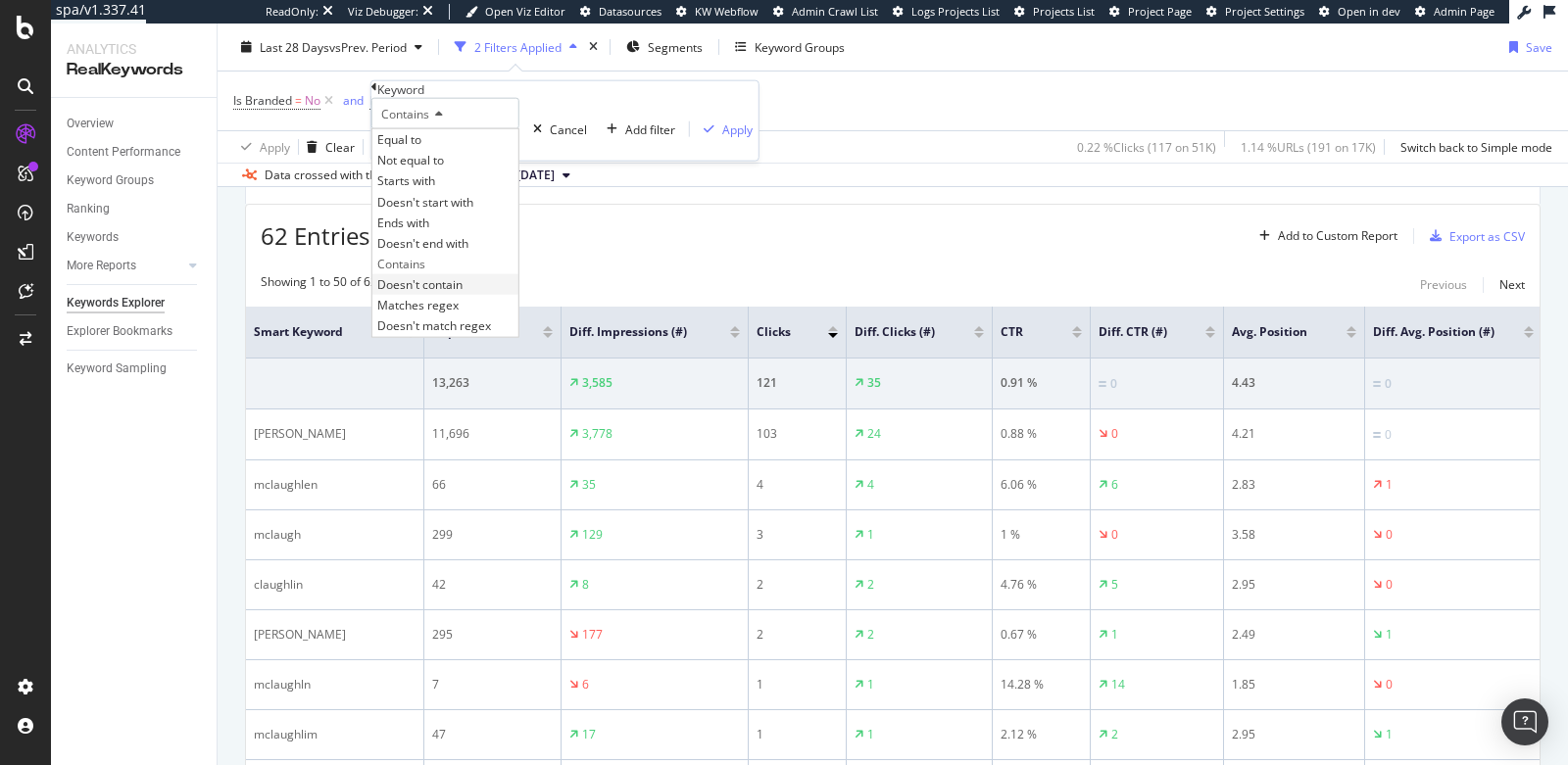
click at [438, 293] on span "Doesn't contain" at bounding box center [420, 284] width 86 height 17
click at [695, 135] on div "button" at bounding box center [708, 130] width 27 height 12
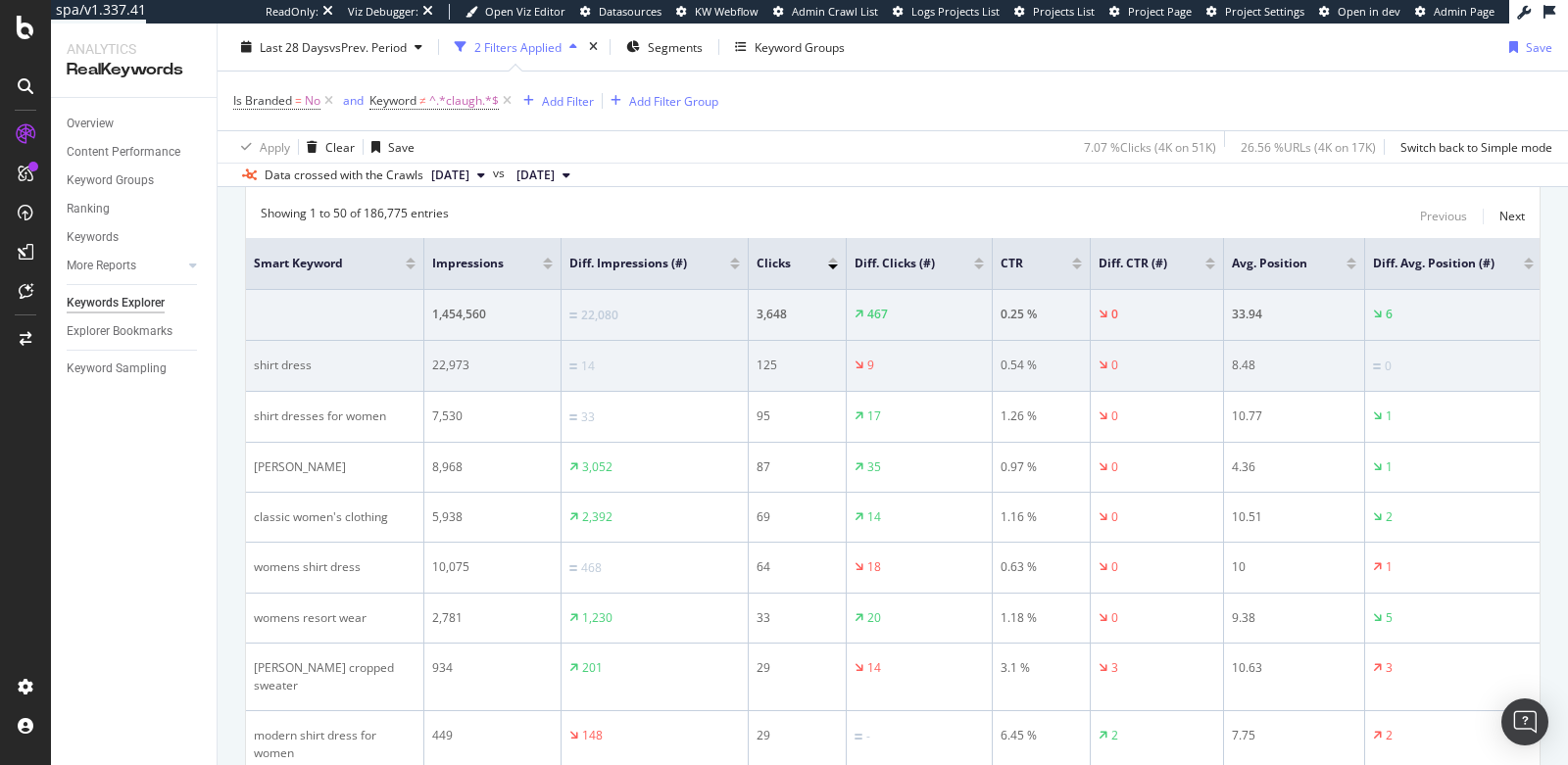
scroll to position [336, 0]
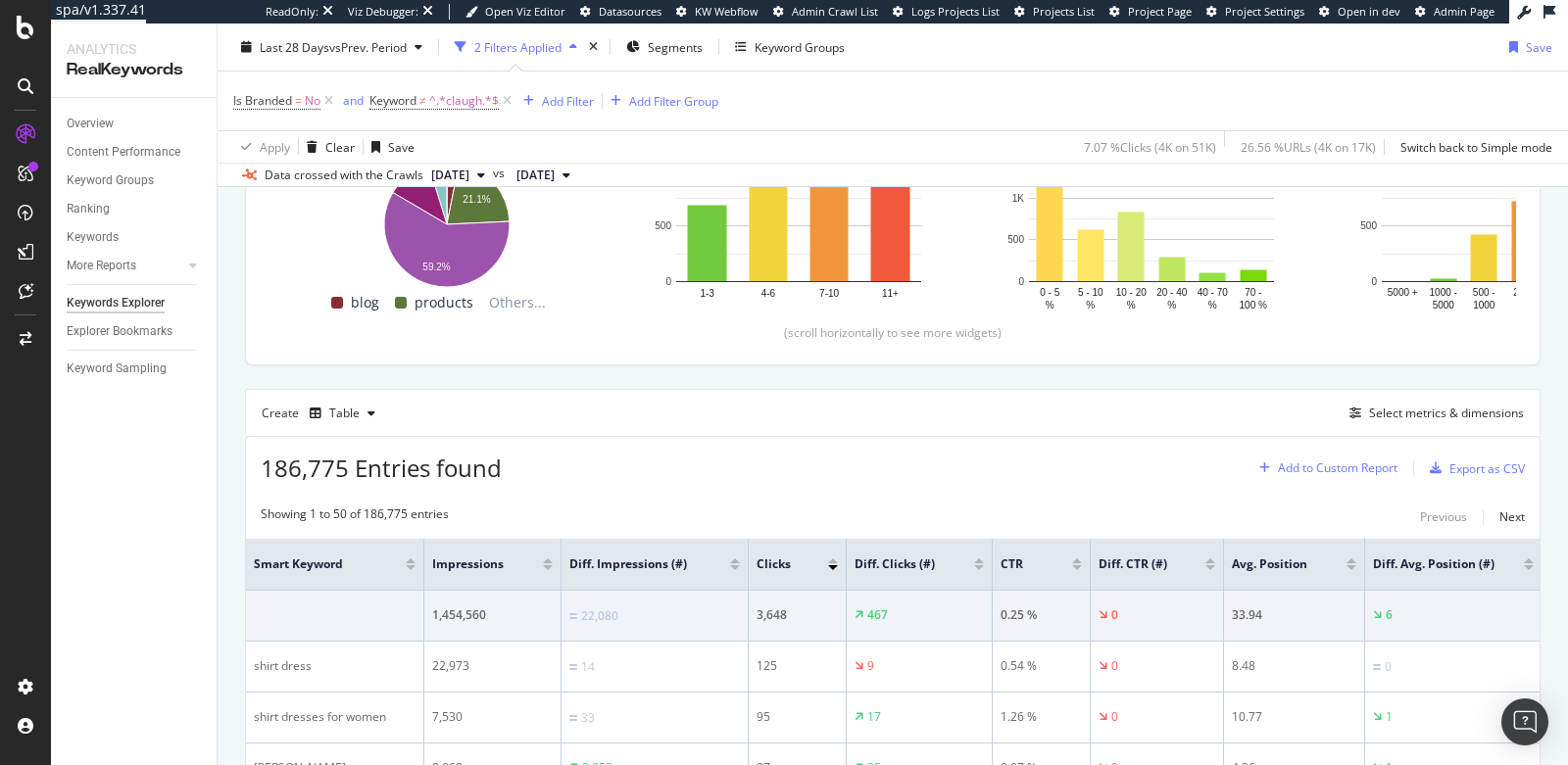
click at [1346, 467] on div "Add to Custom Report" at bounding box center [1338, 468] width 120 height 12
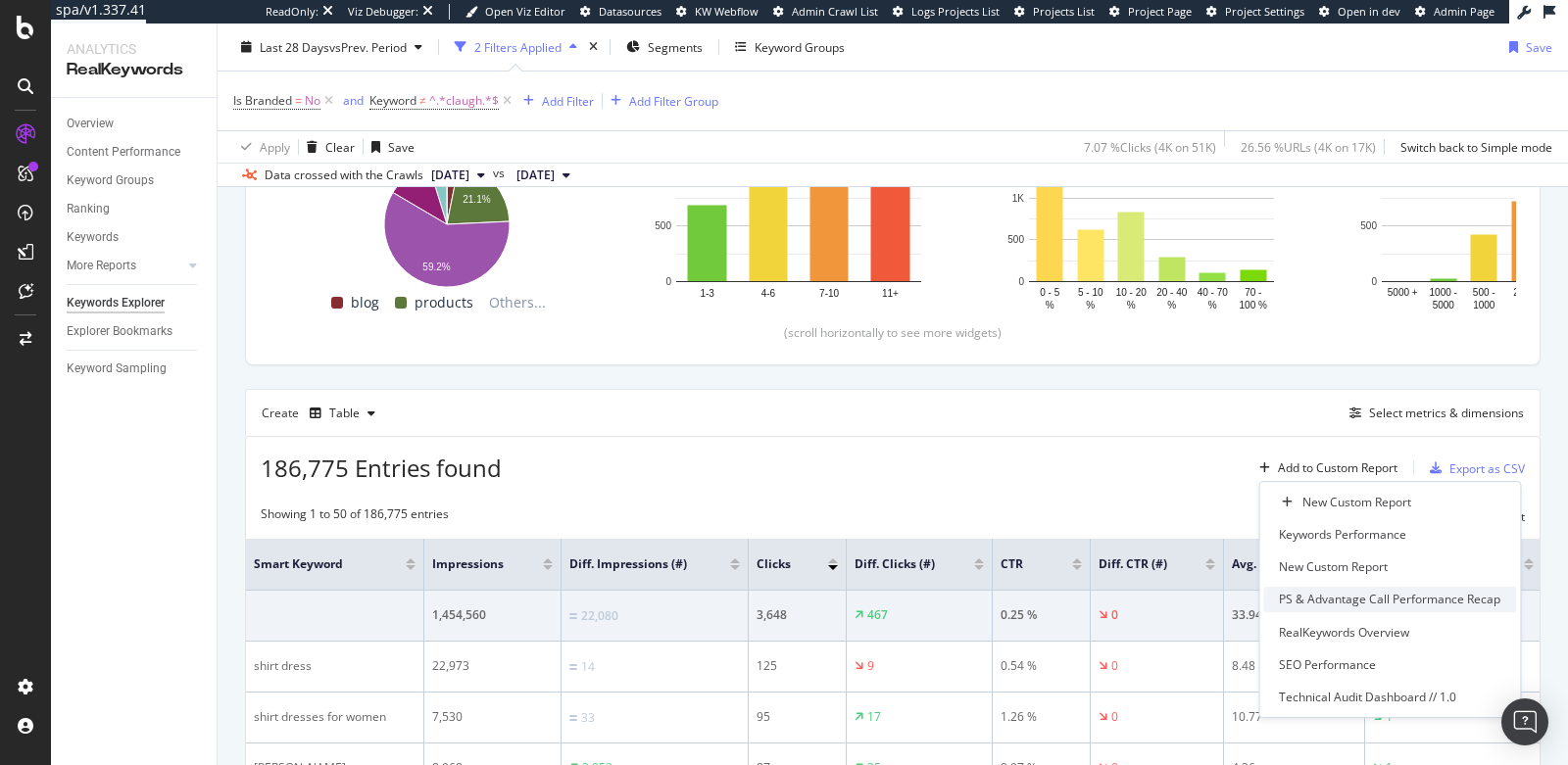
click at [1322, 597] on div "PS & Advantage Call Performance Recap" at bounding box center [1389, 600] width 221 height 17
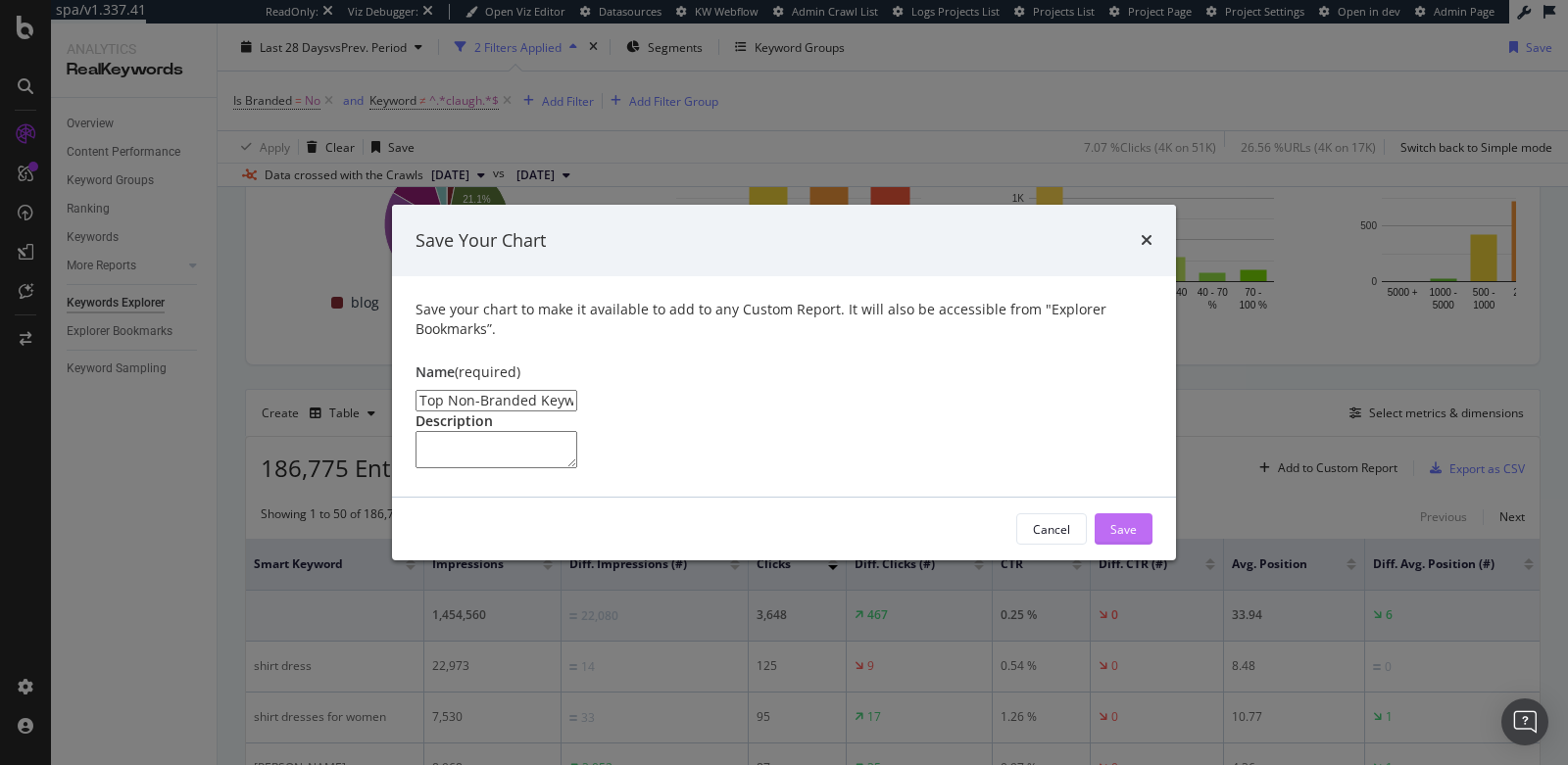
type input "Top Non-Branded Keywords"
click at [1117, 538] on div "Save" at bounding box center [1123, 529] width 27 height 17
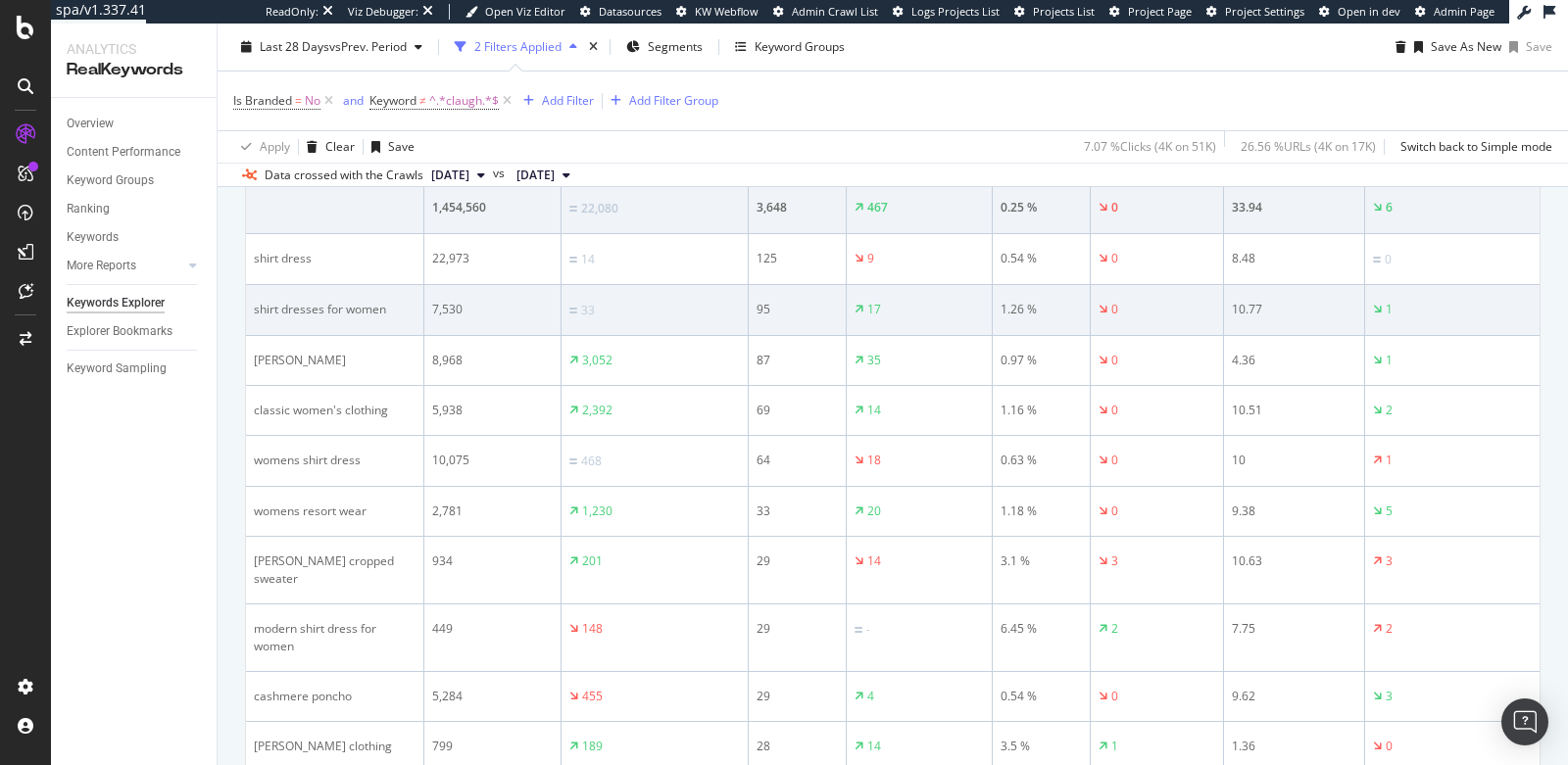
scroll to position [757, 0]
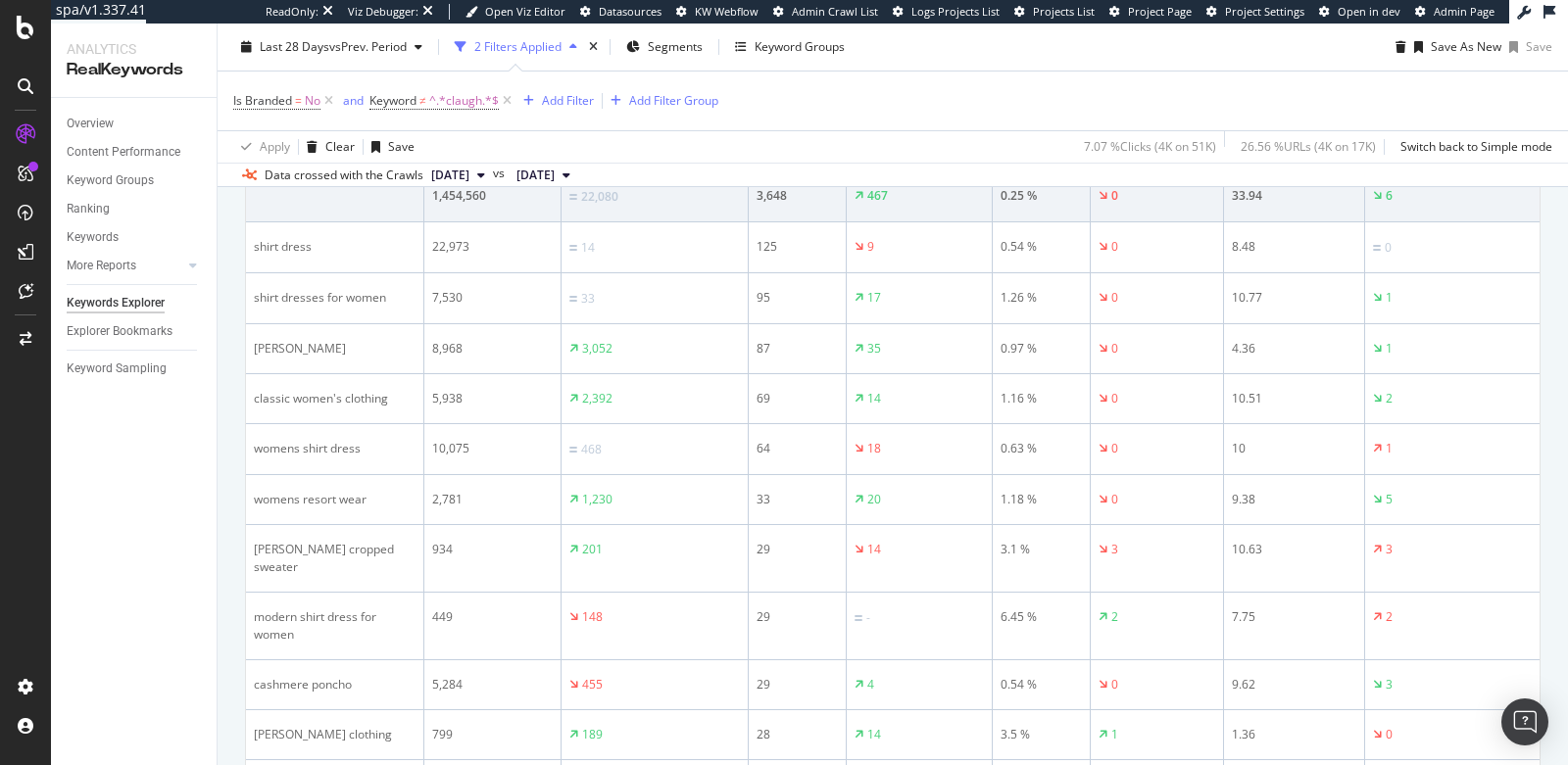
click at [979, 150] on div at bounding box center [979, 147] width 10 height 5
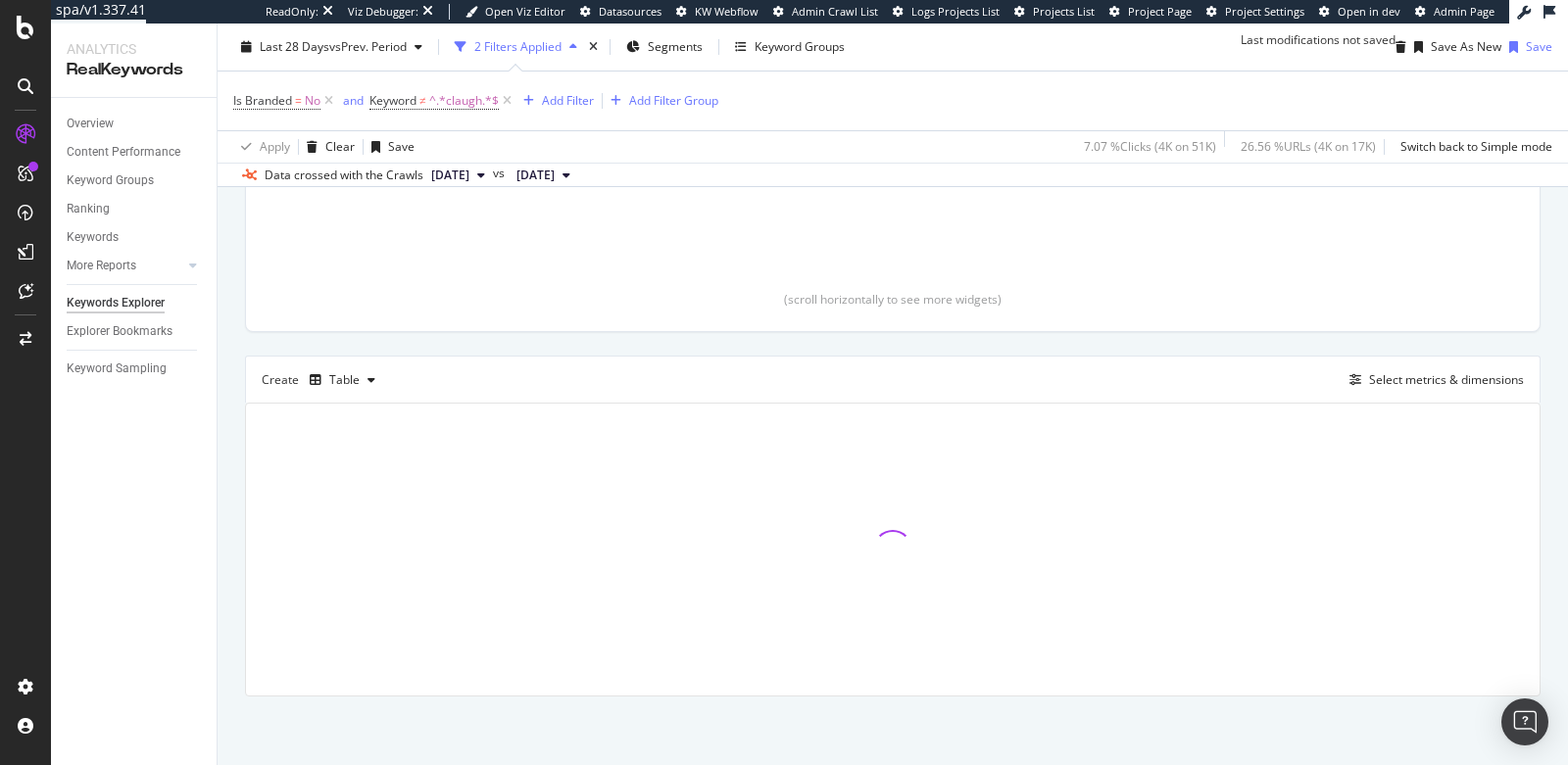
scroll to position [434, 0]
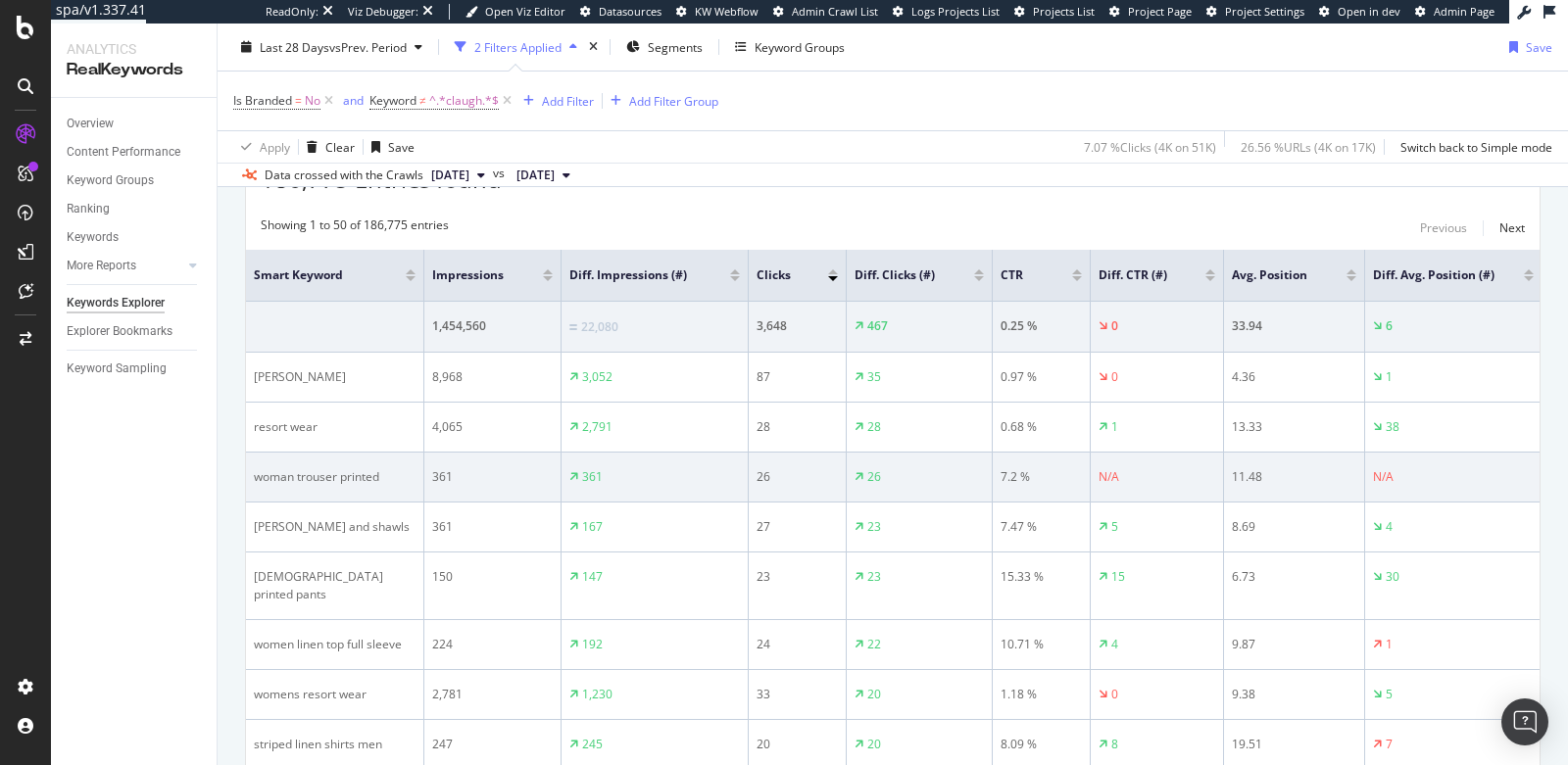
scroll to position [653, 0]
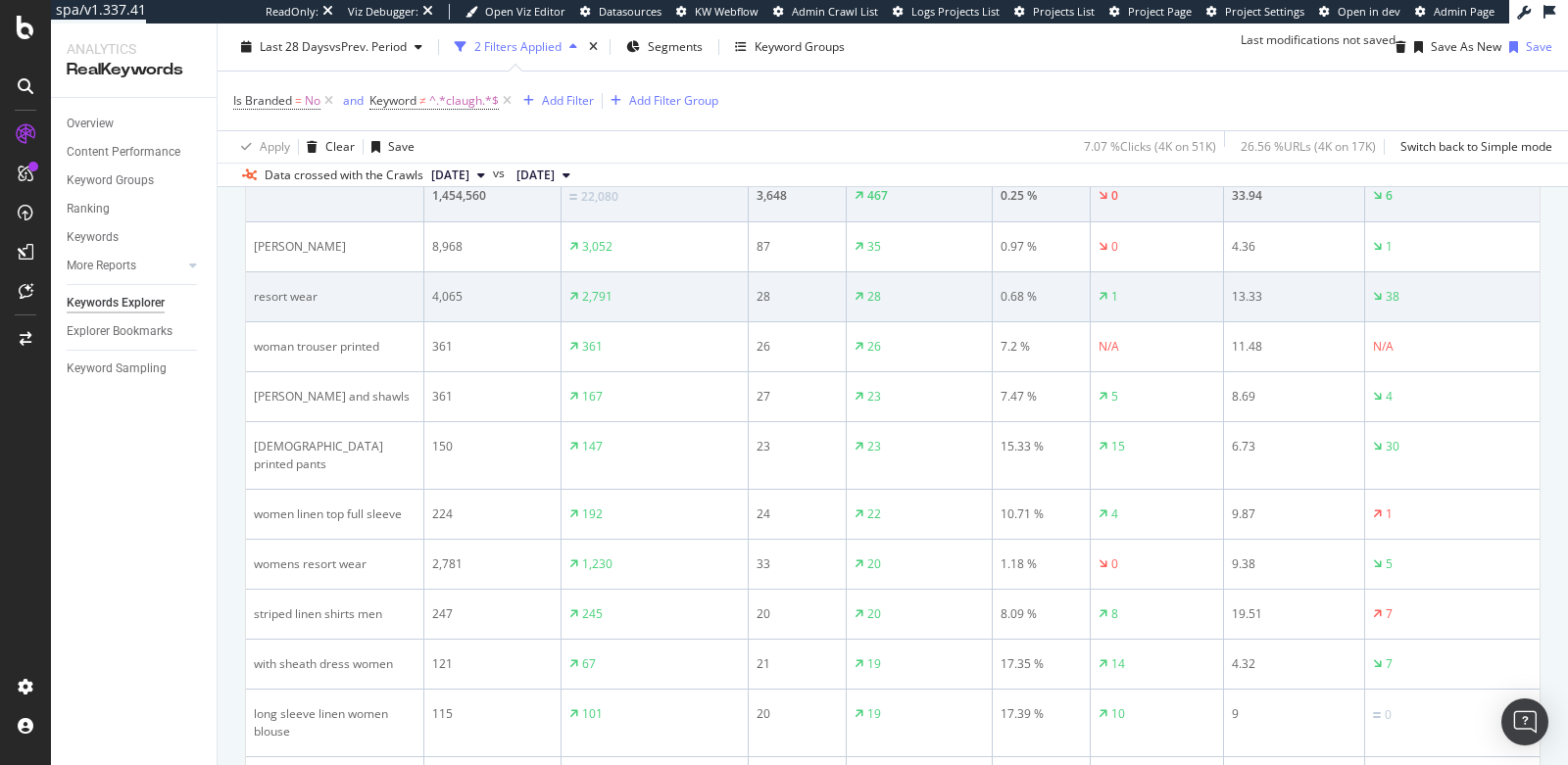
scroll to position [765, 0]
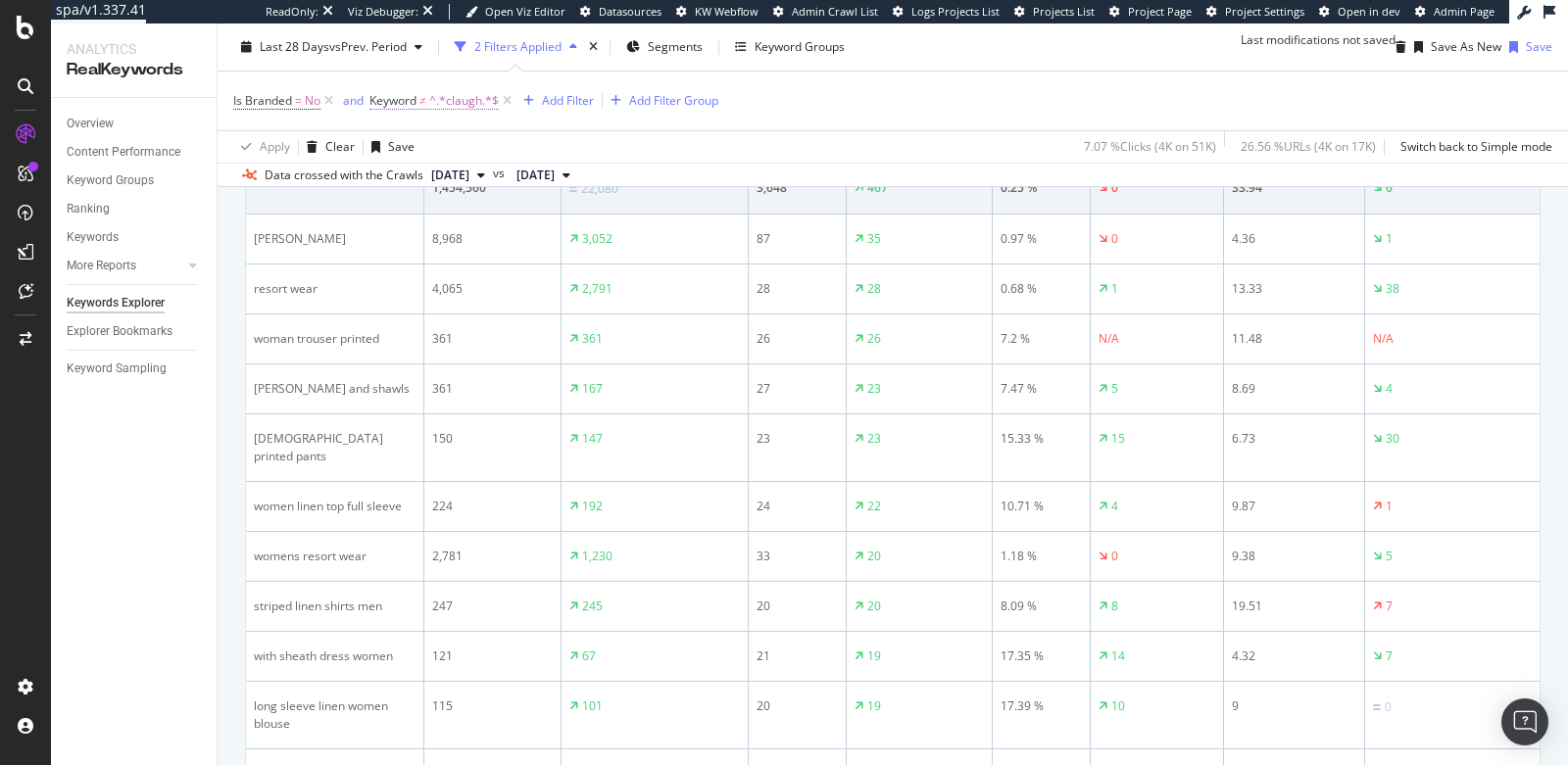
click at [423, 105] on span "≠" at bounding box center [422, 100] width 7 height 17
click at [811, 110] on div "Is Branded = No and Keyword ≠ ^.*claugh.*$ Add Filter Add Filter Group" at bounding box center [892, 101] width 1319 height 59
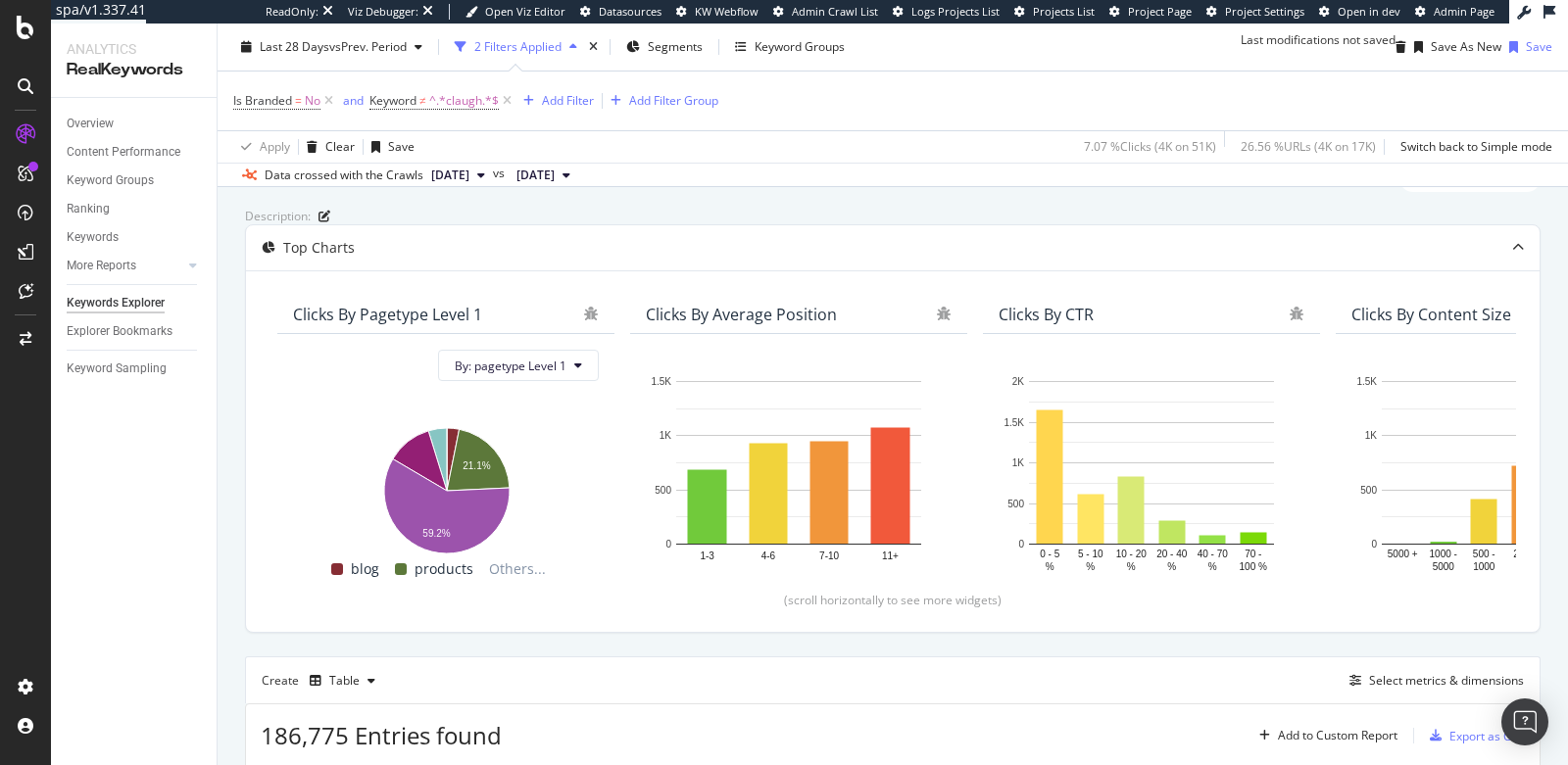
scroll to position [0, 0]
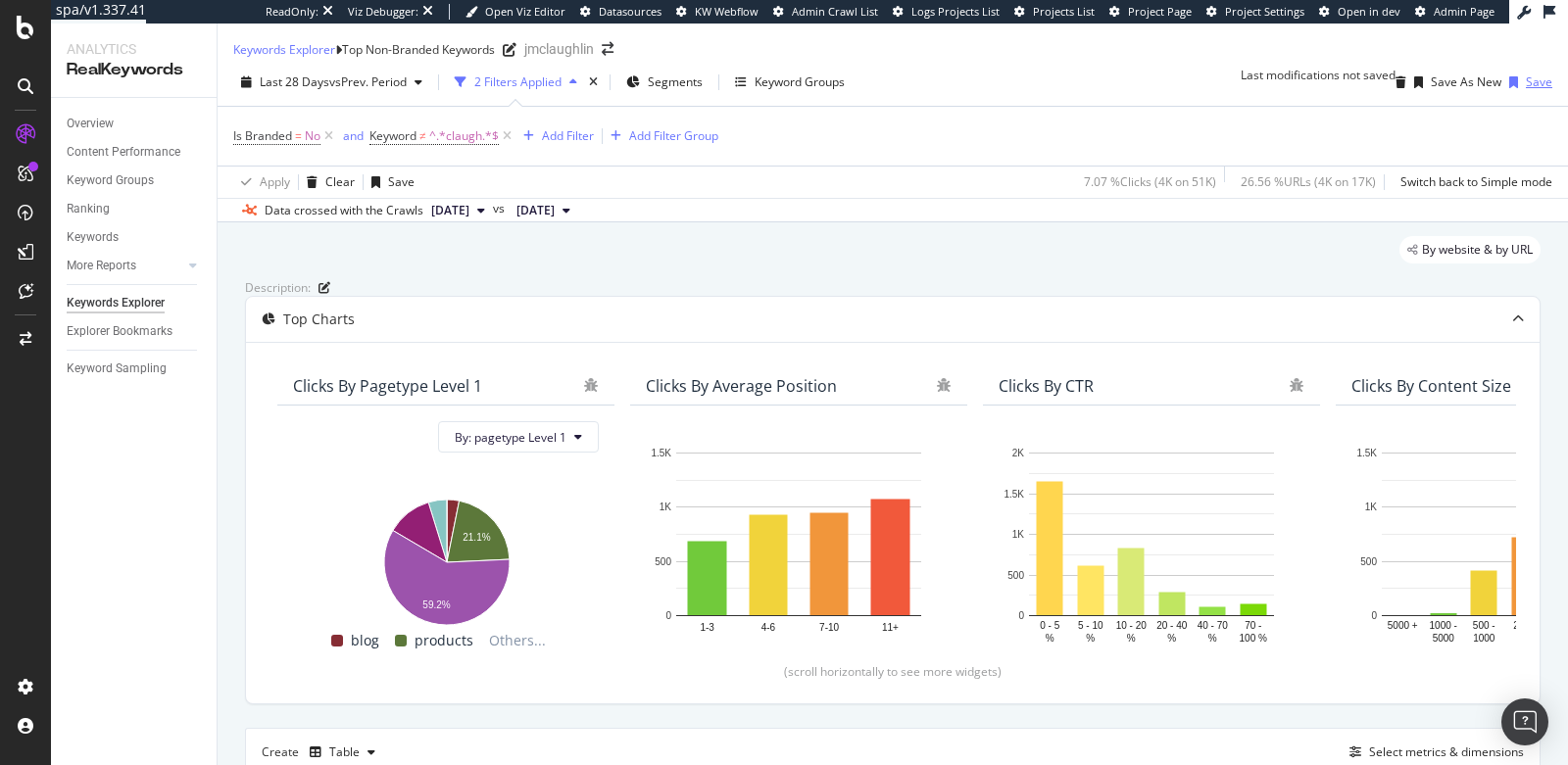
click at [1526, 90] on div "Save" at bounding box center [1538, 82] width 27 height 17
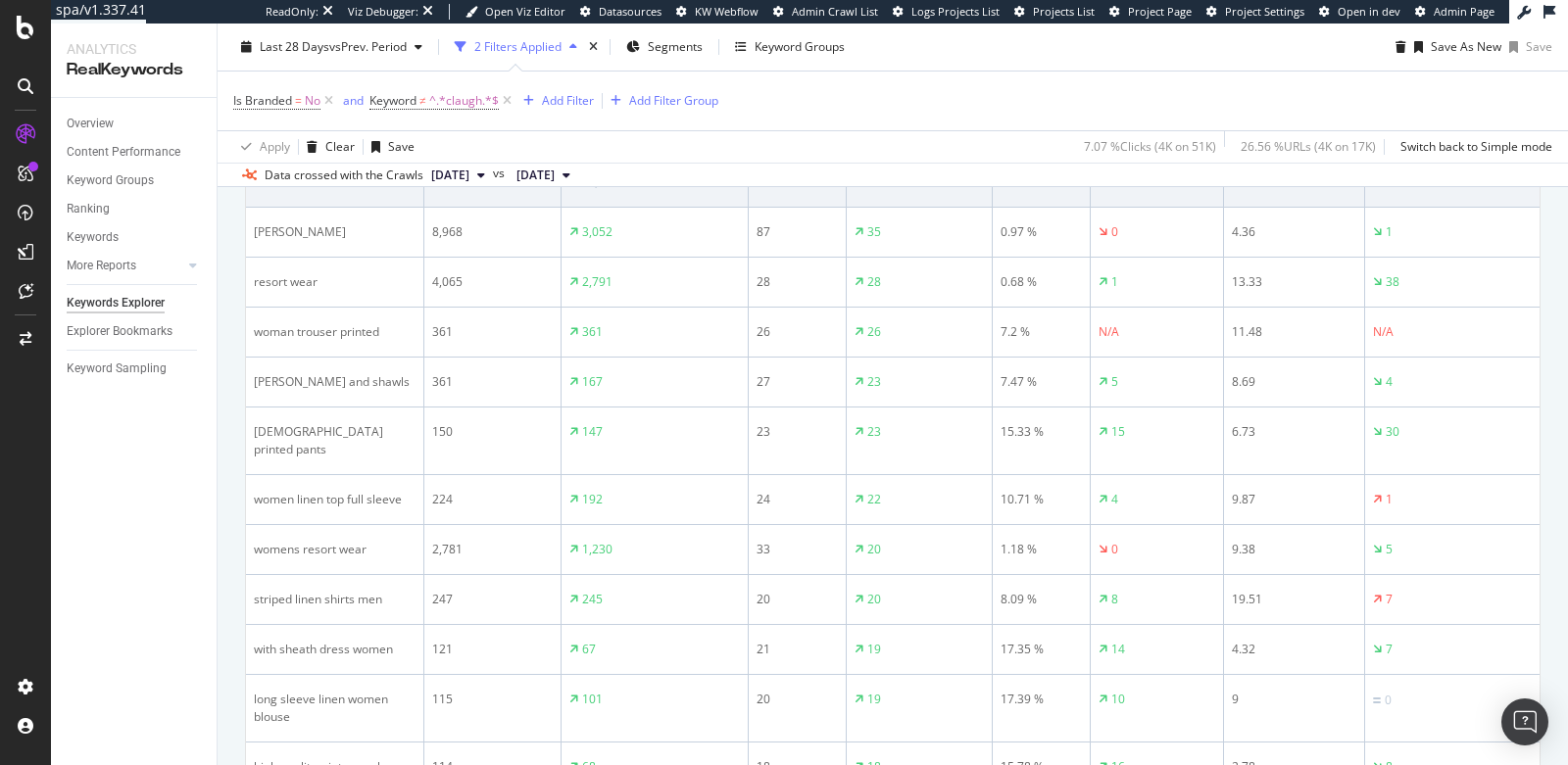
scroll to position [798, 0]
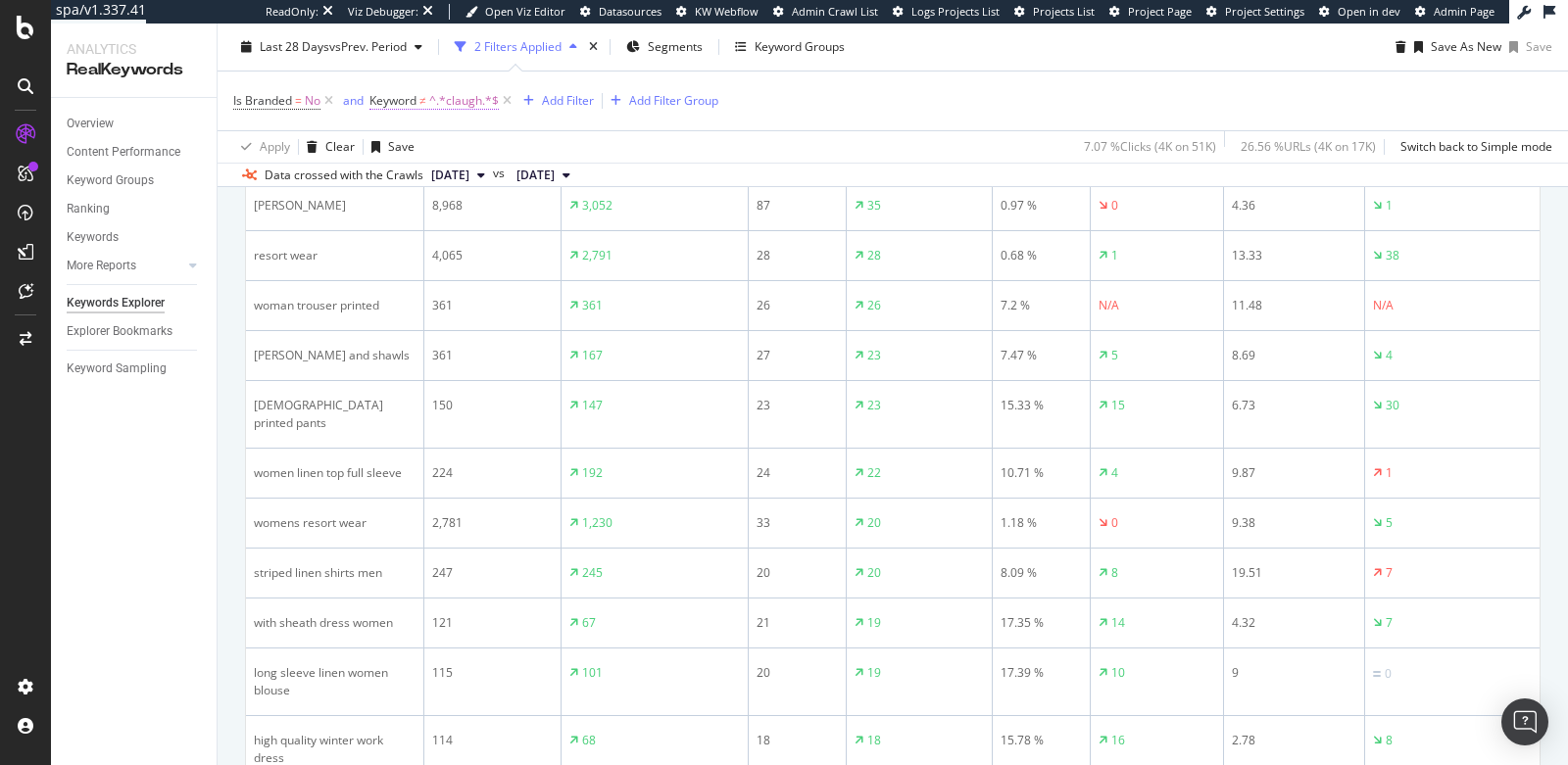
click at [438, 102] on span "^.*claugh.*$" at bounding box center [463, 101] width 70 height 28
click at [433, 123] on span "Doesn't contain" at bounding box center [423, 114] width 86 height 17
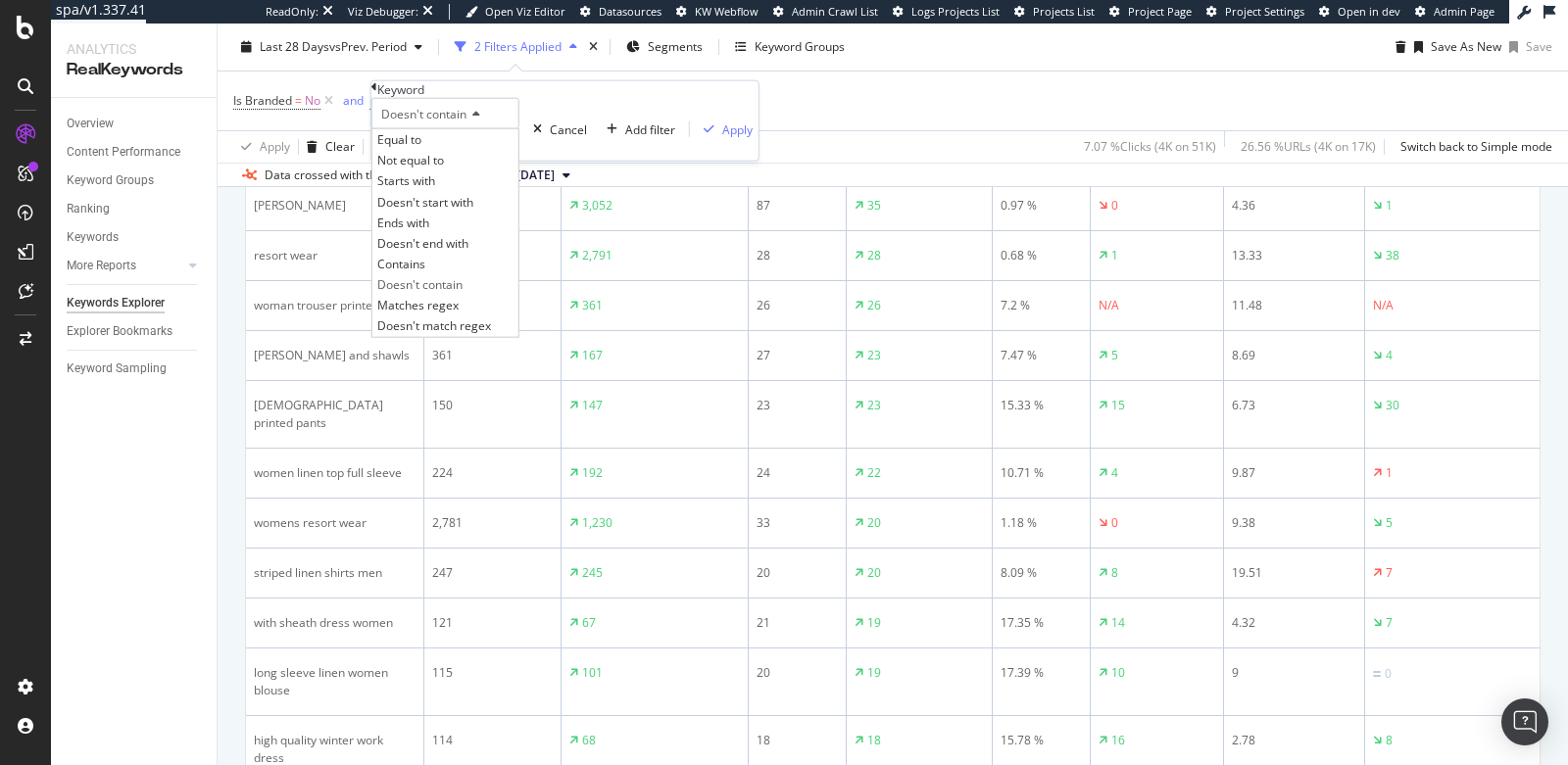
click at [519, 129] on div "Doesn't contain" at bounding box center [446, 114] width 148 height 31
click at [498, 159] on input "claugh" at bounding box center [440, 145] width 135 height 29
click at [493, 159] on input "claugh" at bounding box center [440, 145] width 135 height 29
click at [391, 159] on input "claugh" at bounding box center [440, 145] width 135 height 29
type input "mclaugh"
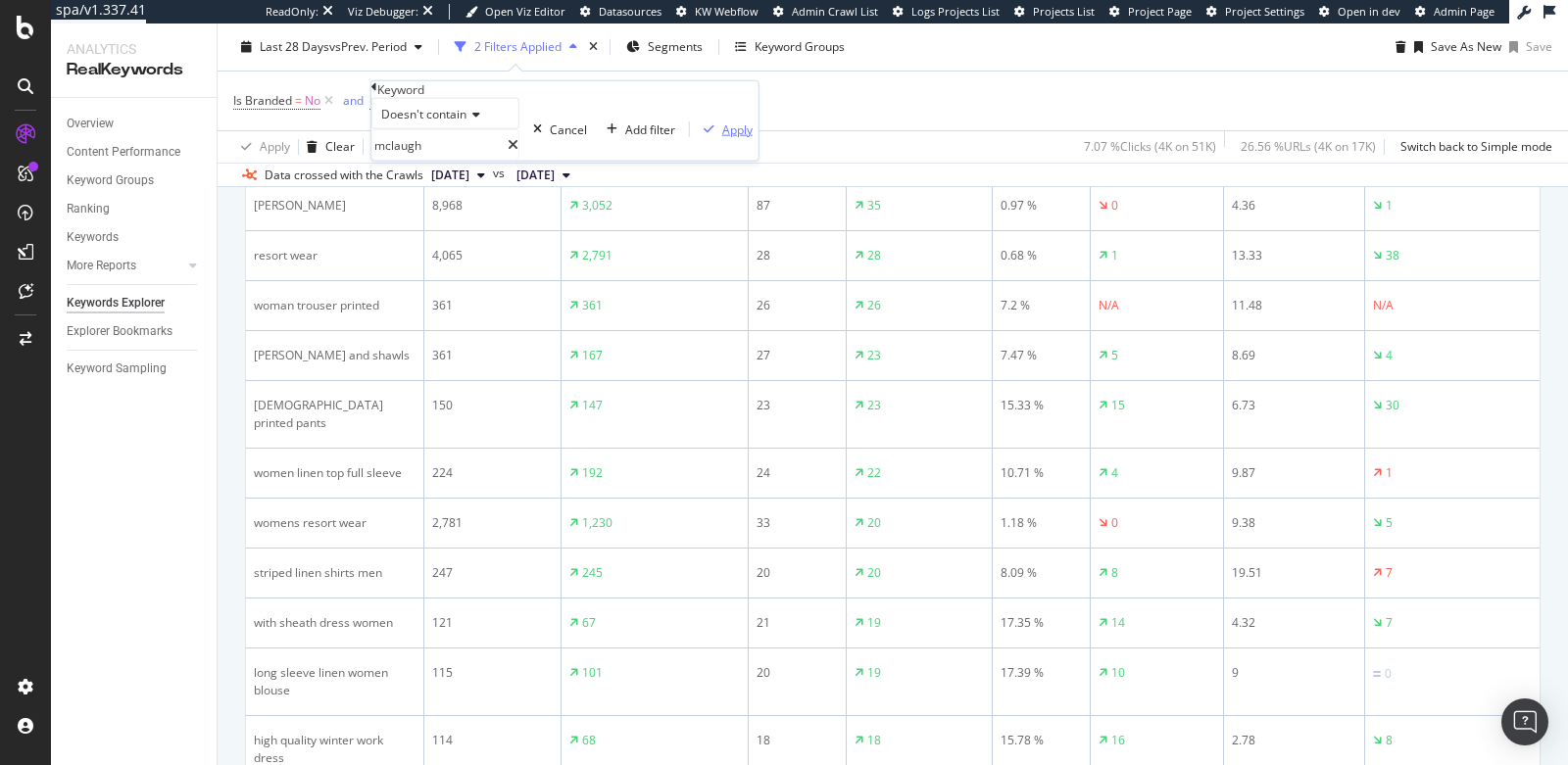
click at [722, 137] on div "Apply" at bounding box center [737, 129] width 30 height 17
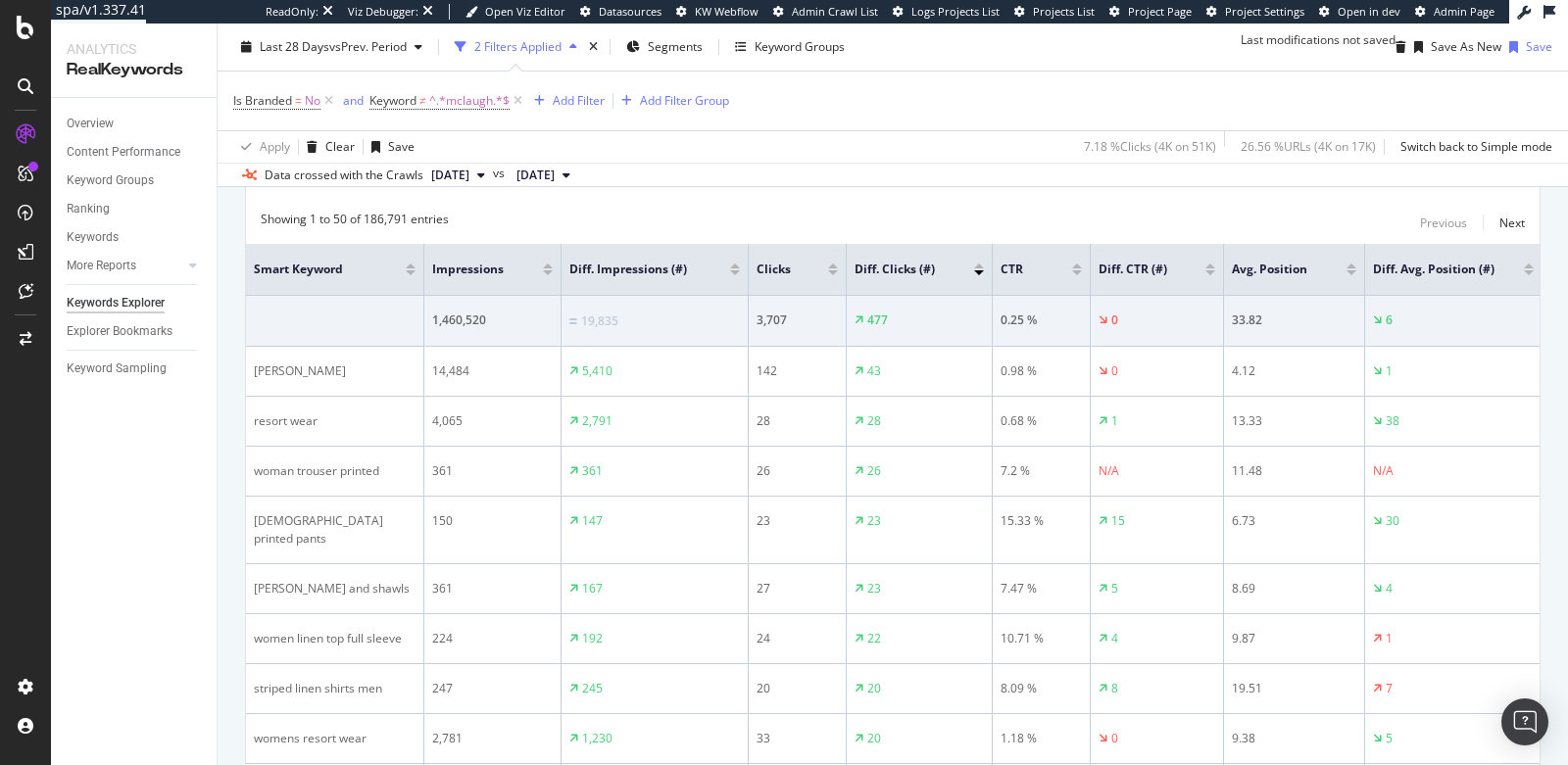
scroll to position [620, 0]
